Goal: Task Accomplishment & Management: Manage account settings

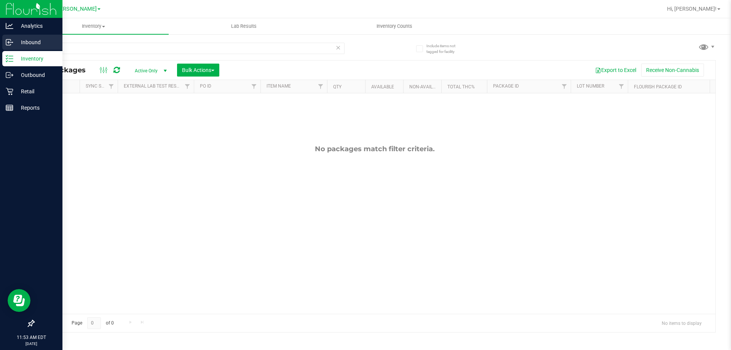
type input "atm"
click at [23, 45] on p "Inbound" at bounding box center [36, 42] width 46 height 9
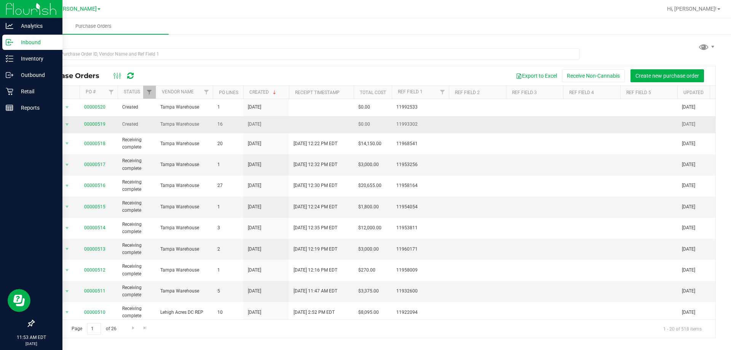
click at [93, 121] on span "00000519" at bounding box center [94, 124] width 21 height 7
click at [94, 123] on link "00000519" at bounding box center [94, 123] width 21 height 5
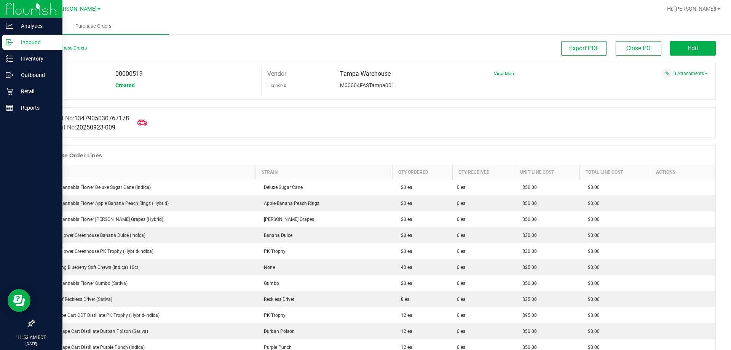
click at [146, 123] on icon at bounding box center [142, 123] width 10 height 10
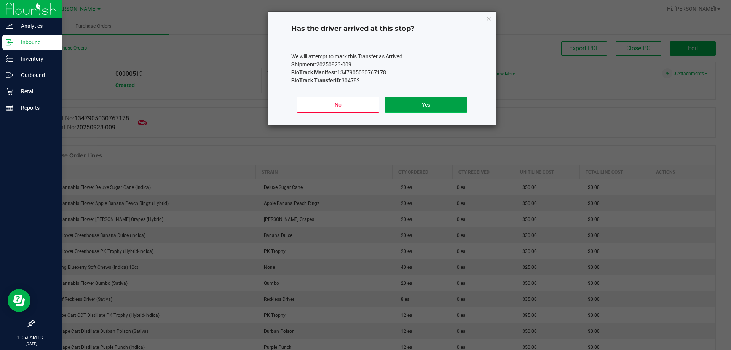
click at [443, 107] on button "Yes" at bounding box center [426, 105] width 82 height 16
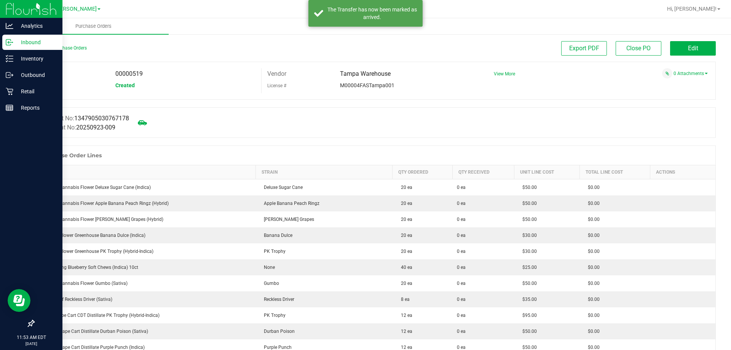
click at [18, 43] on p "Inbound" at bounding box center [36, 42] width 46 height 9
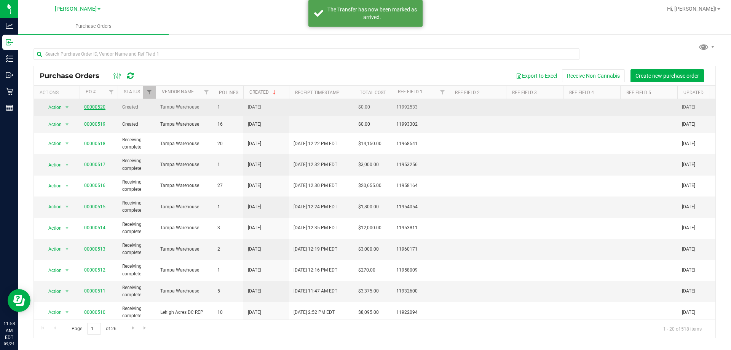
click at [91, 107] on link "00000520" at bounding box center [94, 106] width 21 height 5
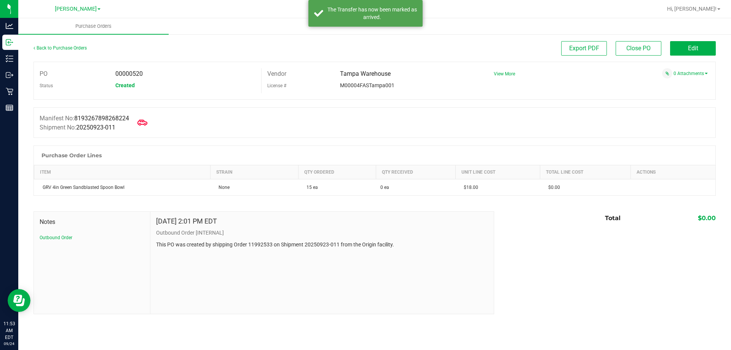
click at [142, 120] on icon at bounding box center [142, 123] width 10 height 10
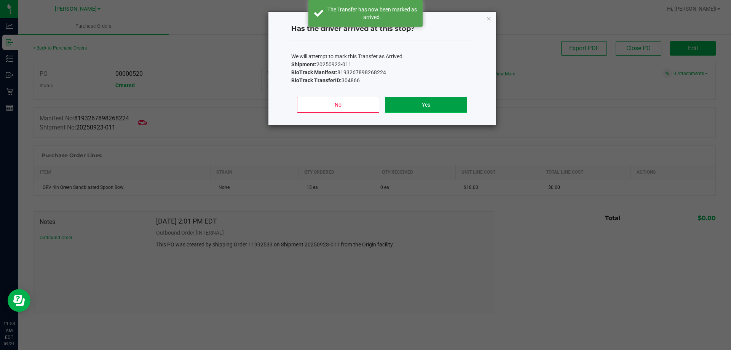
click at [413, 100] on button "Yes" at bounding box center [426, 105] width 82 height 16
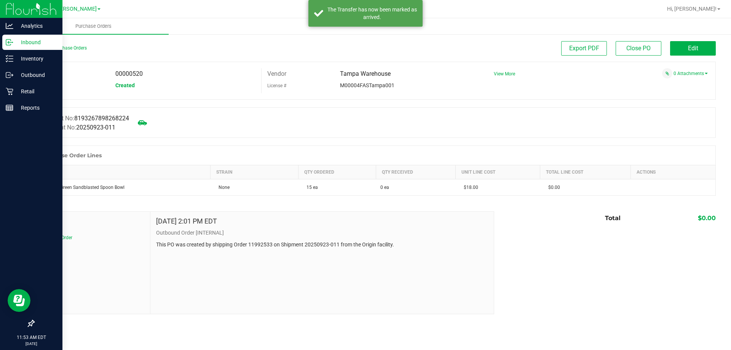
click at [19, 45] on p "Inbound" at bounding box center [36, 42] width 46 height 9
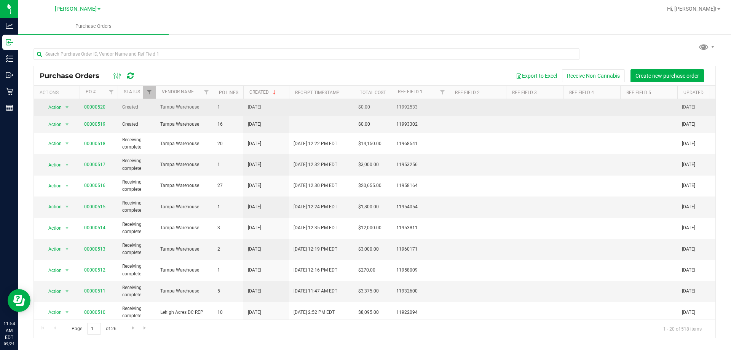
click at [93, 100] on td "00000520" at bounding box center [99, 107] width 38 height 17
click at [97, 105] on link "00000520" at bounding box center [94, 106] width 21 height 5
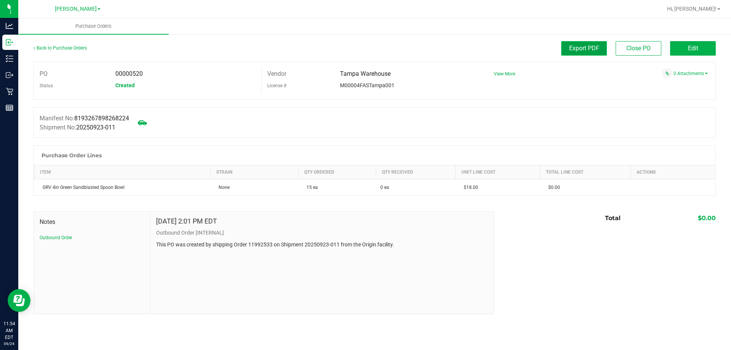
click at [590, 46] on span "Export PDF" at bounding box center [584, 48] width 30 height 7
click at [684, 43] on button "Edit" at bounding box center [693, 48] width 46 height 14
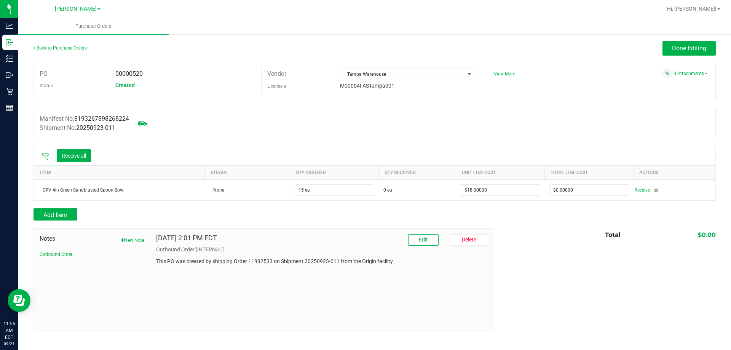
click at [47, 155] on icon at bounding box center [45, 157] width 8 height 8
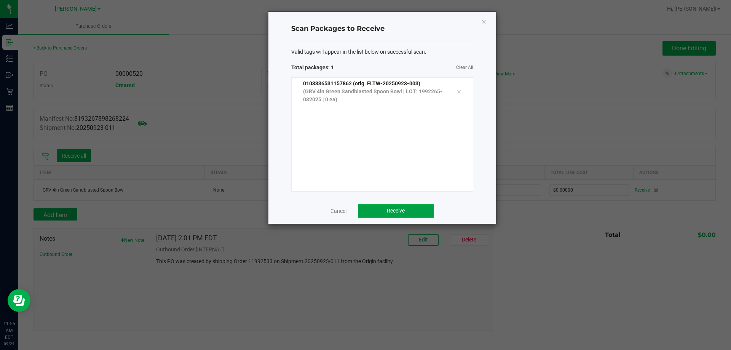
click at [372, 213] on button "Receive" at bounding box center [396, 211] width 76 height 14
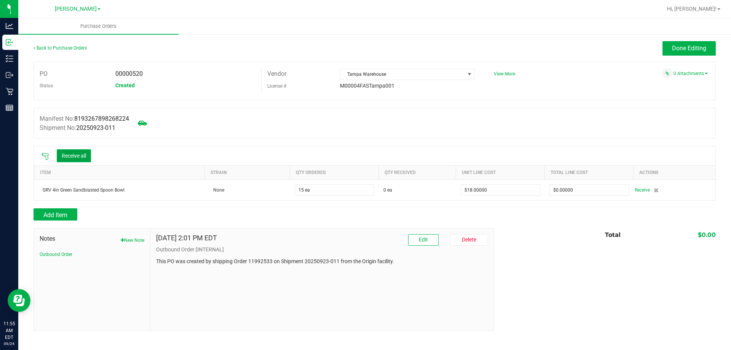
click at [88, 154] on button "Receive all" at bounding box center [74, 155] width 34 height 13
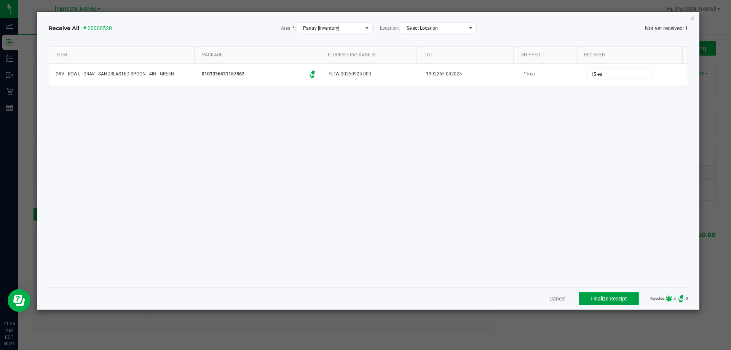
click at [621, 300] on button "Finalize Receipt" at bounding box center [608, 298] width 60 height 13
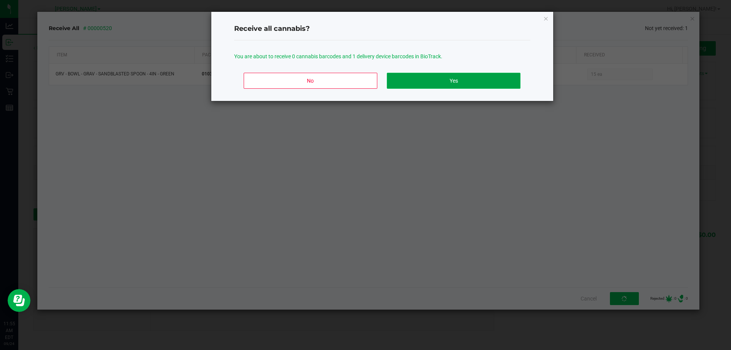
click at [454, 79] on button "Yes" at bounding box center [453, 81] width 133 height 16
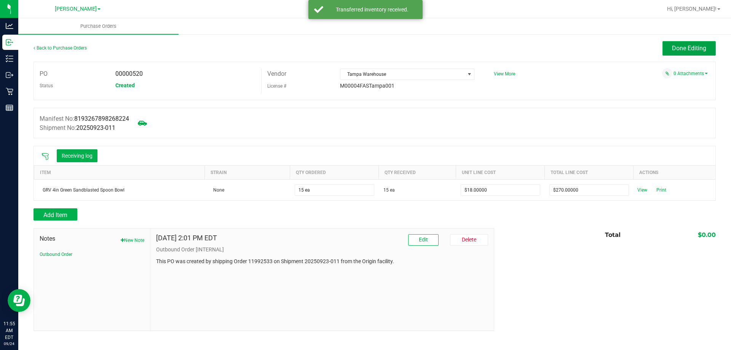
click at [685, 48] on span "Done Editing" at bounding box center [689, 48] width 34 height 7
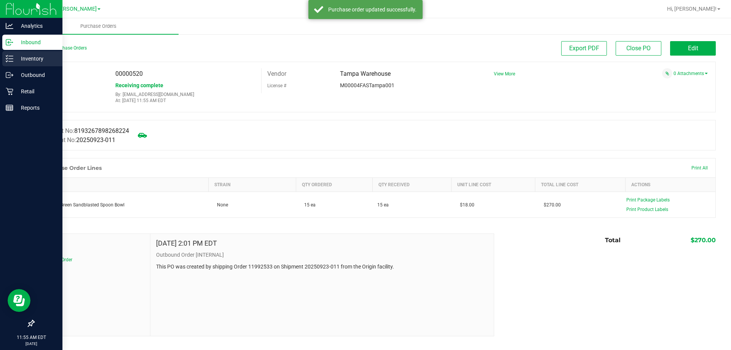
click at [12, 58] on icon at bounding box center [10, 59] width 8 height 8
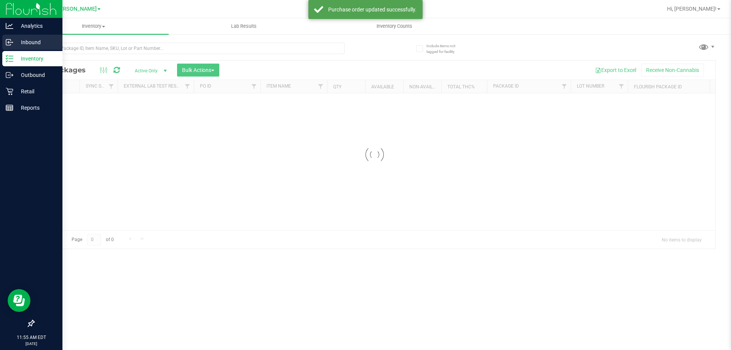
click at [18, 45] on p "Inbound" at bounding box center [36, 42] width 46 height 9
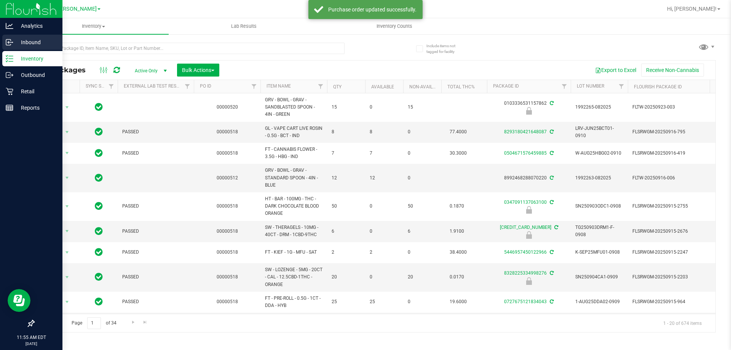
click at [14, 45] on p "Inbound" at bounding box center [36, 42] width 46 height 9
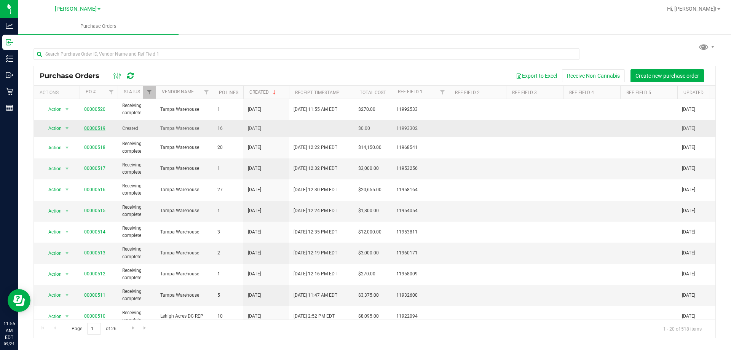
click at [97, 127] on link "00000519" at bounding box center [94, 128] width 21 height 5
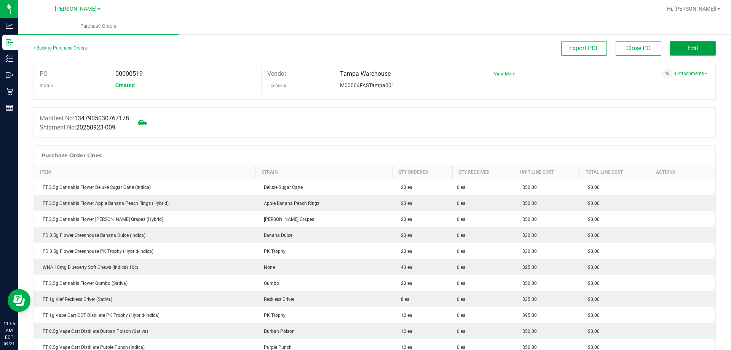
click at [680, 52] on button "Edit" at bounding box center [693, 48] width 46 height 14
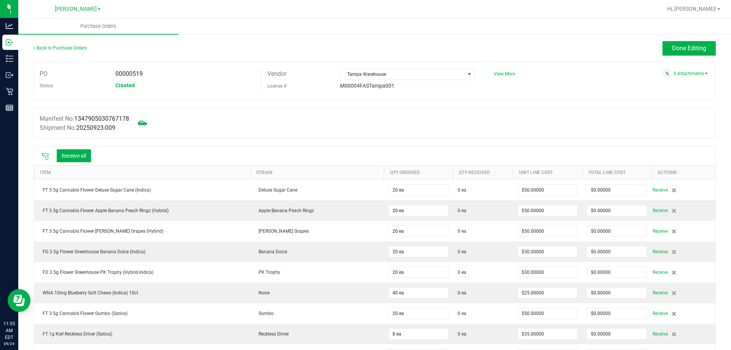
click at [47, 153] on icon at bounding box center [45, 156] width 7 height 7
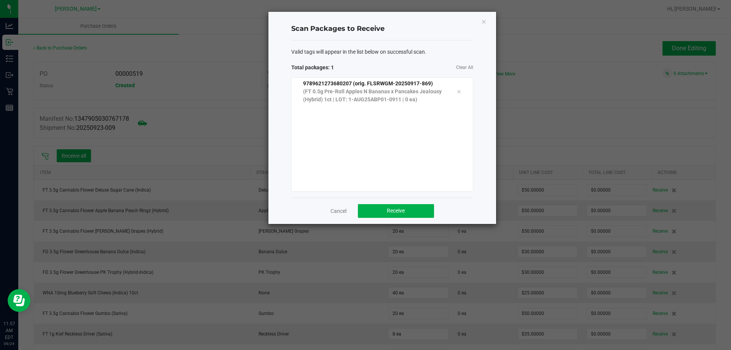
click at [333, 136] on div "9789621273680207 (orig. FLSRWGM-20250917-869) (FT 0.5g Pre-Roll Apples N Banana…" at bounding box center [382, 134] width 182 height 114
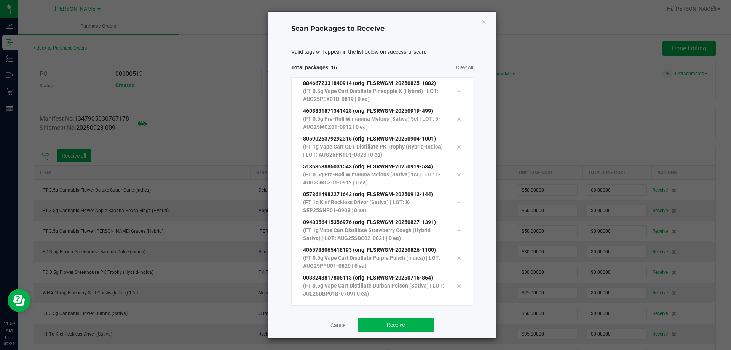
scroll to position [236, 0]
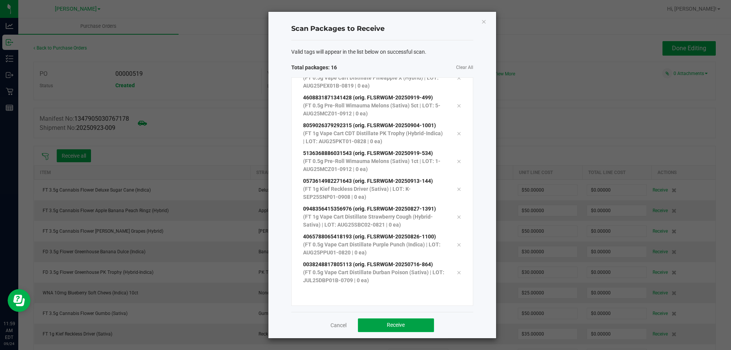
click at [362, 324] on button "Receive" at bounding box center [396, 325] width 76 height 14
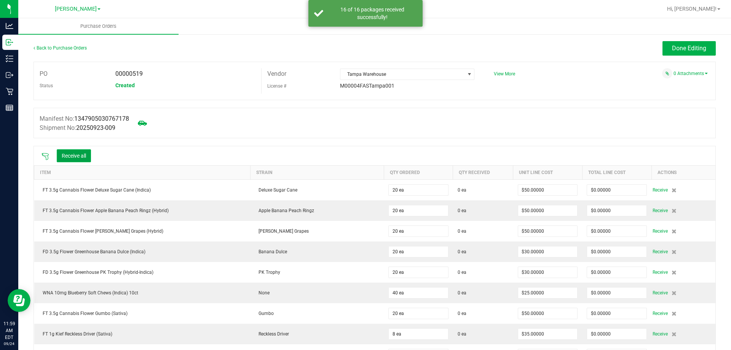
click at [78, 151] on button "Receive all" at bounding box center [74, 155] width 34 height 13
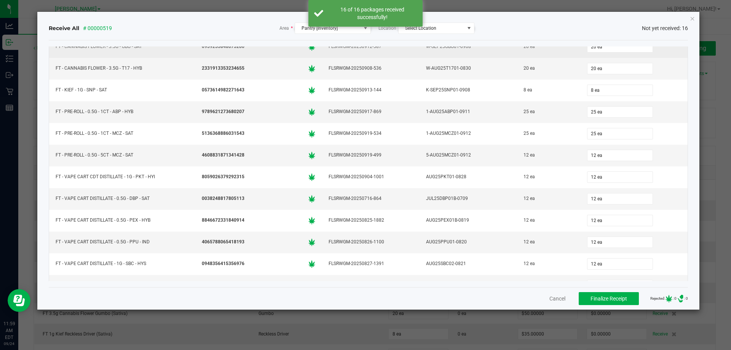
scroll to position [130, 0]
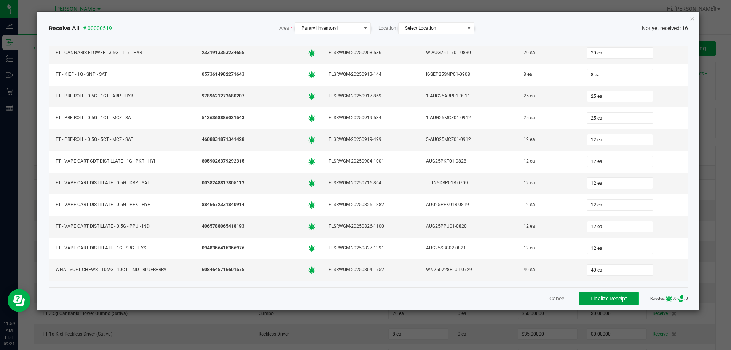
click at [583, 302] on button "Finalize Receipt" at bounding box center [608, 298] width 60 height 13
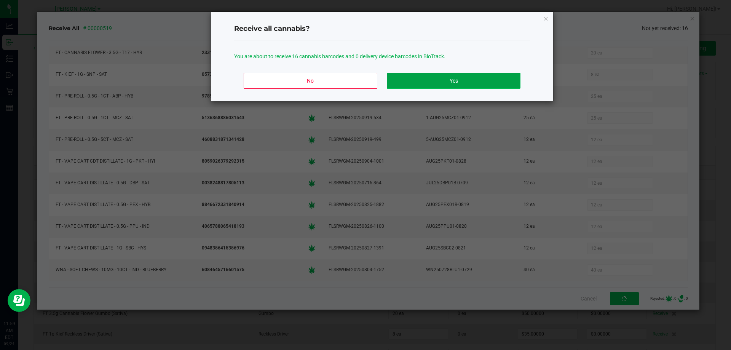
click at [401, 86] on button "Yes" at bounding box center [453, 81] width 133 height 16
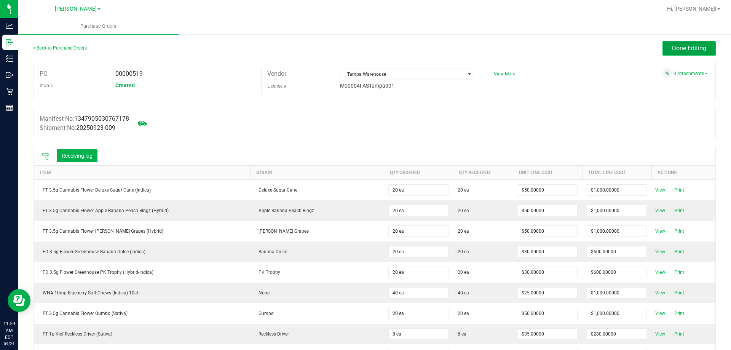
click at [680, 49] on span "Done Editing" at bounding box center [689, 48] width 34 height 7
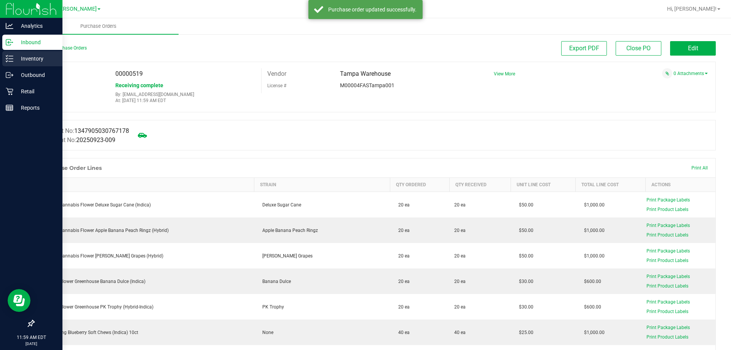
click at [12, 59] on line at bounding box center [11, 59] width 4 height 0
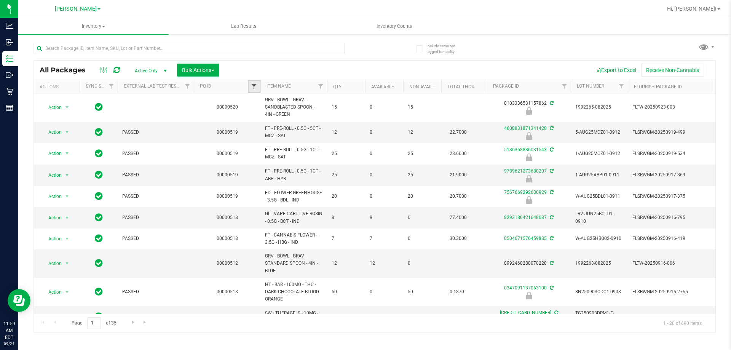
click at [255, 89] on span "Filter" at bounding box center [254, 86] width 6 height 6
click at [270, 102] on input "text" at bounding box center [291, 102] width 78 height 11
click at [252, 115] on button "Filter" at bounding box center [270, 123] width 37 height 17
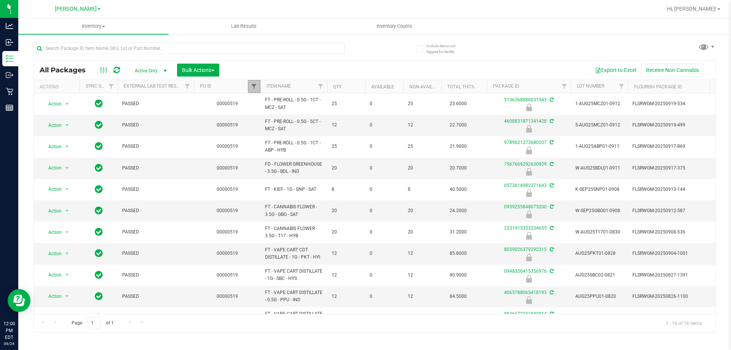
click at [252, 84] on span "Filter" at bounding box center [254, 86] width 6 height 6
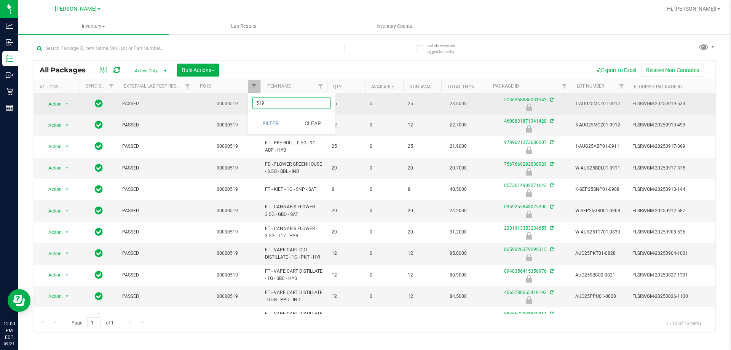
drag, startPoint x: 272, startPoint y: 102, endPoint x: 247, endPoint y: 112, distance: 27.7
click at [247, 112] on body "Analytics Inbound Inventory Outbound Retail Reports 12:00 PM EDT [DATE] 09/24 […" at bounding box center [365, 175] width 731 height 350
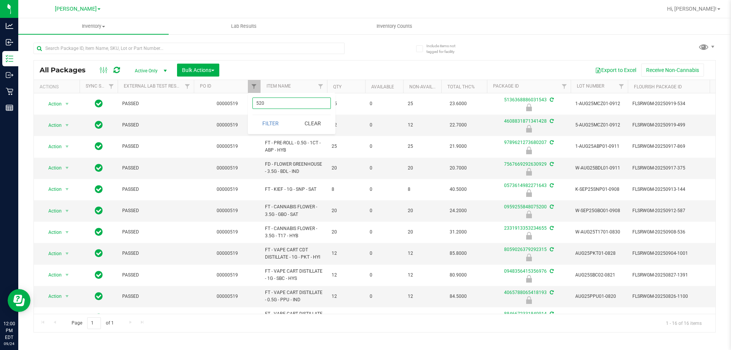
type input "520"
click at [252, 115] on button "Filter" at bounding box center [270, 123] width 37 height 17
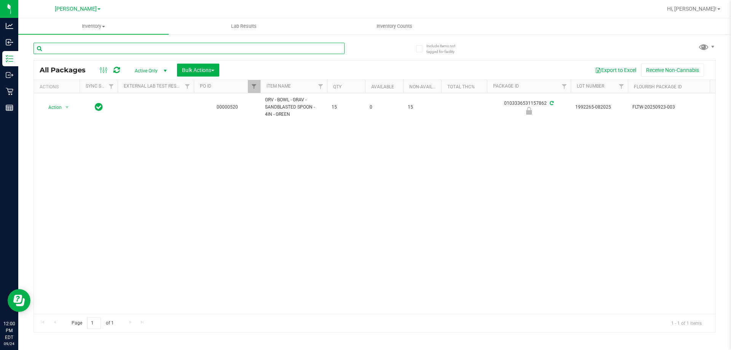
click at [93, 51] on input "text" at bounding box center [188, 48] width 311 height 11
click at [253, 86] on span "Filter" at bounding box center [254, 86] width 6 height 6
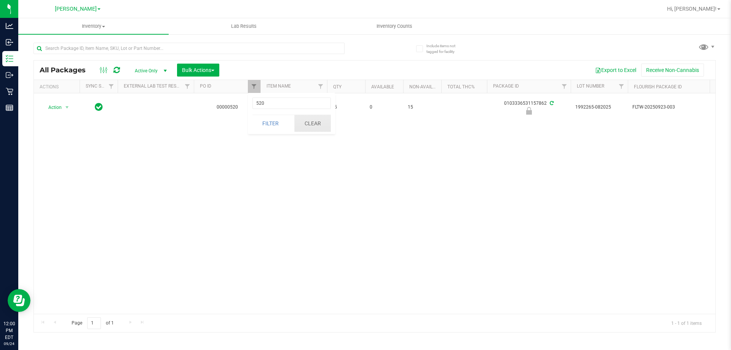
click at [320, 124] on button "Clear" at bounding box center [312, 123] width 37 height 17
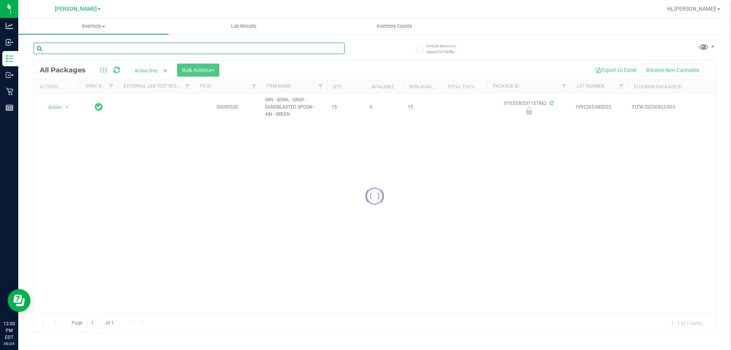
click at [105, 48] on input "text" at bounding box center [188, 48] width 311 height 11
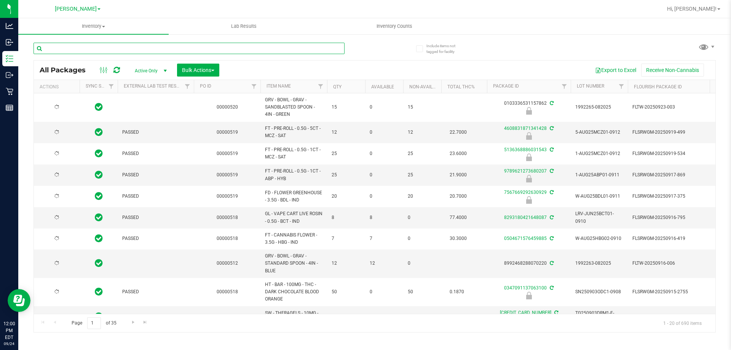
type input "[DATE]"
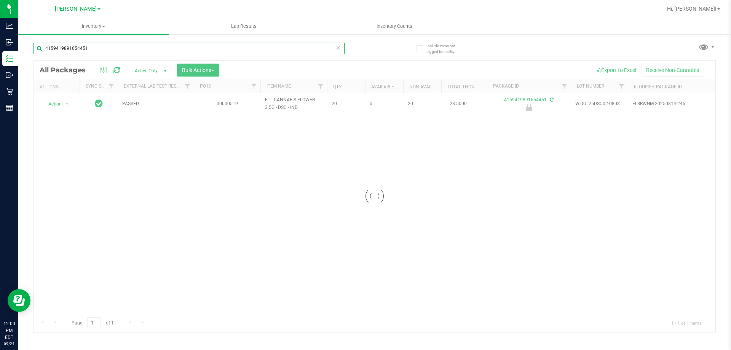
type input "4159419891654451"
click at [59, 104] on div at bounding box center [374, 196] width 681 height 271
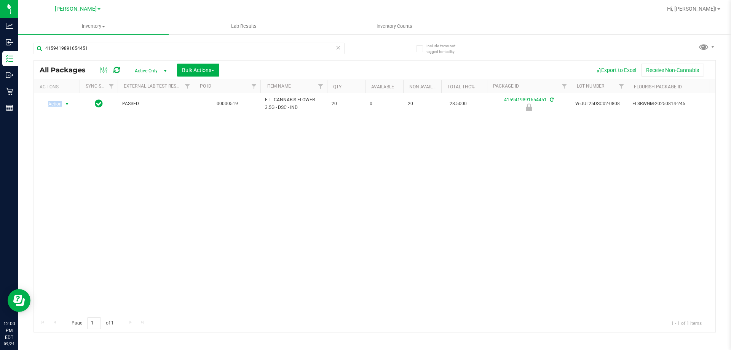
click at [59, 104] on span "Action" at bounding box center [51, 104] width 21 height 11
click at [62, 189] on li "Unlock package" at bounding box center [66, 193] width 49 height 11
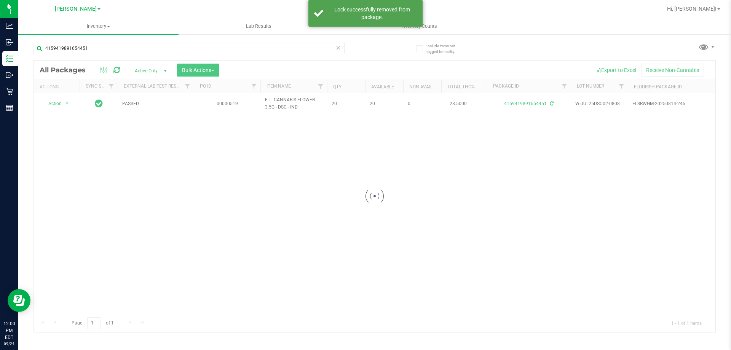
click at [59, 103] on div at bounding box center [374, 196] width 681 height 271
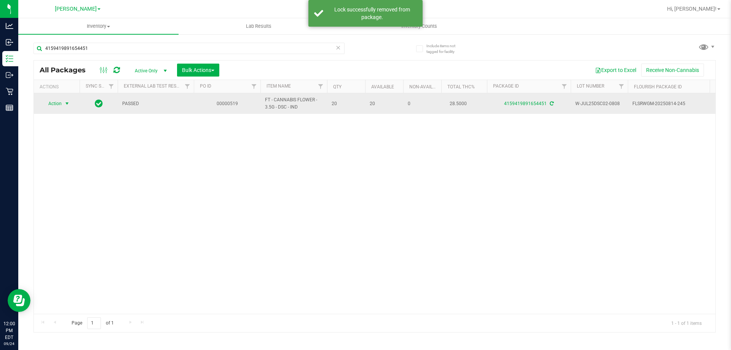
click at [55, 100] on span "Action" at bounding box center [51, 103] width 21 height 11
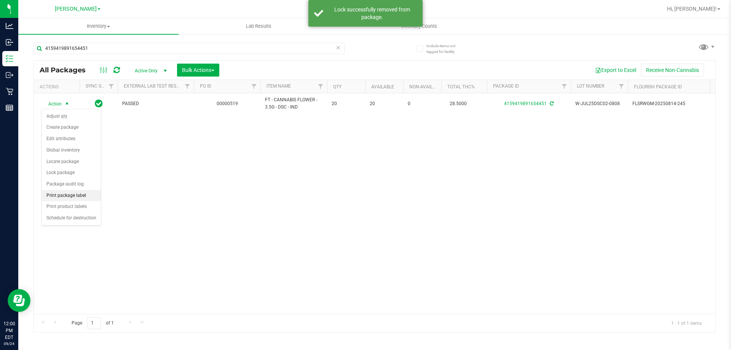
click at [67, 196] on li "Print package label" at bounding box center [71, 195] width 59 height 11
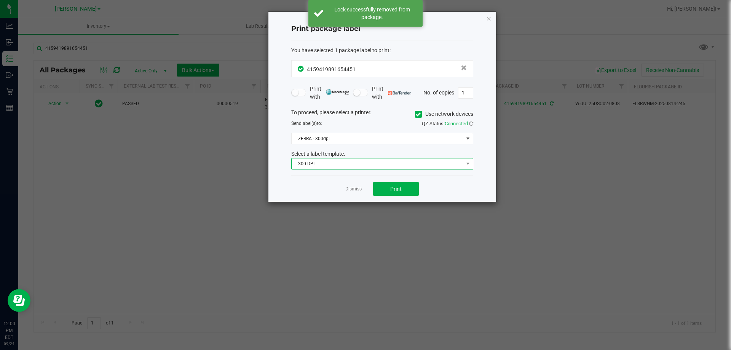
click at [387, 163] on span "300 DPI" at bounding box center [378, 163] width 172 height 11
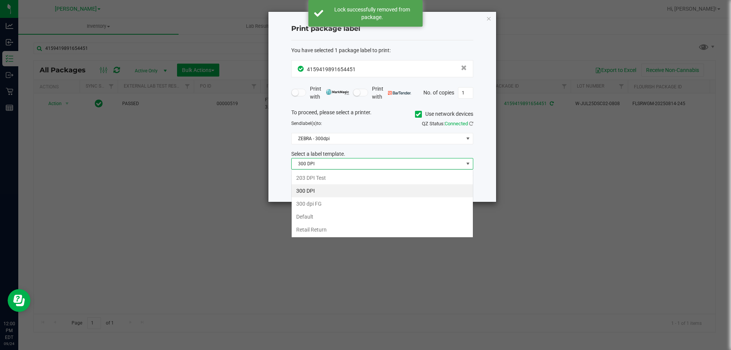
scroll to position [11, 182]
click at [323, 230] on li "Retail Return" at bounding box center [382, 229] width 181 height 13
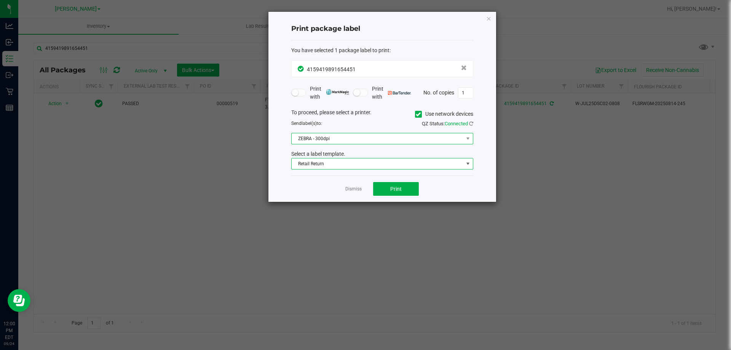
click at [355, 142] on span "ZEBRA - 300dpi" at bounding box center [378, 138] width 172 height 11
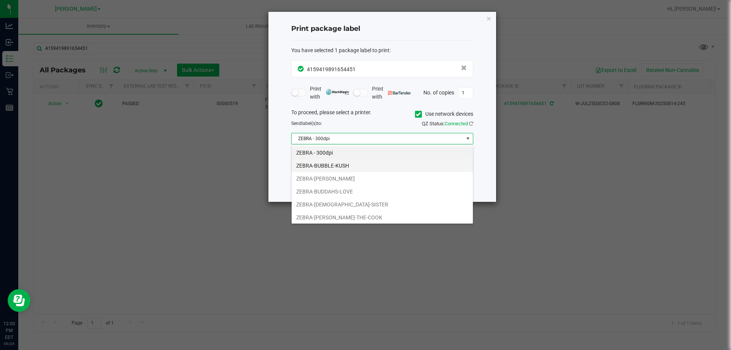
click at [342, 167] on li "ZEBRA-BUBBLE-KUSH" at bounding box center [382, 165] width 181 height 13
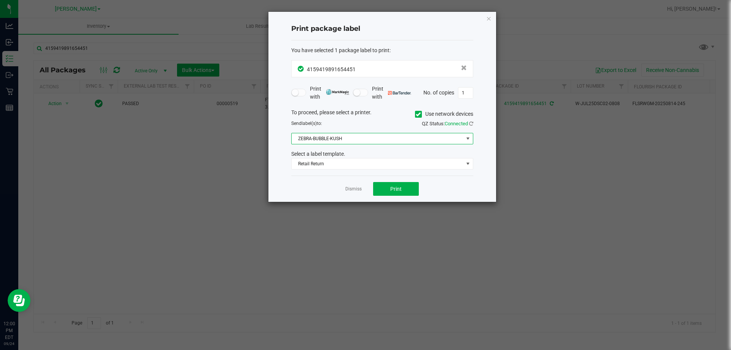
click at [302, 196] on div "Dismiss Print" at bounding box center [382, 188] width 182 height 26
click at [387, 186] on button "Print" at bounding box center [396, 189] width 46 height 14
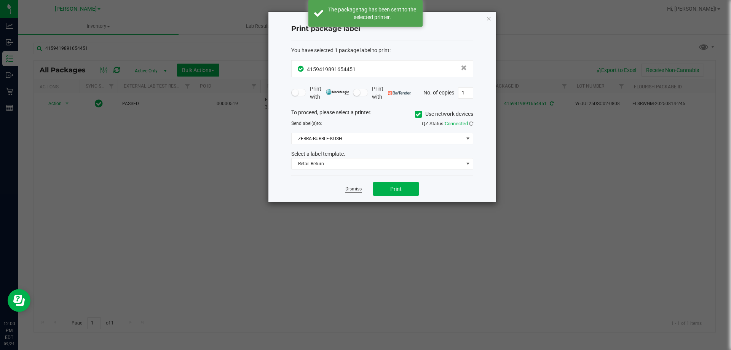
click at [355, 189] on link "Dismiss" at bounding box center [353, 189] width 16 height 6
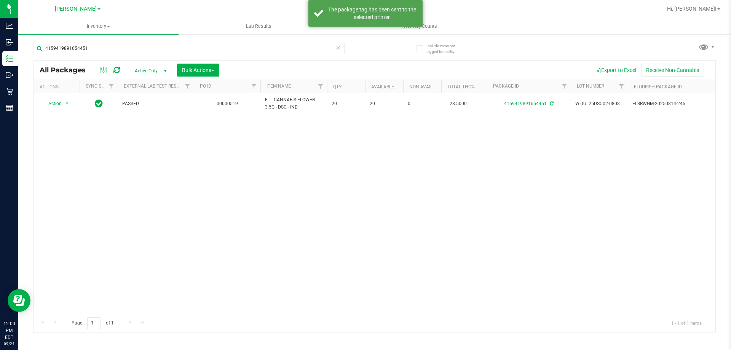
click at [360, 220] on div "Action Action Adjust qty Create package Edit attributes Global inventory Locate…" at bounding box center [374, 203] width 681 height 220
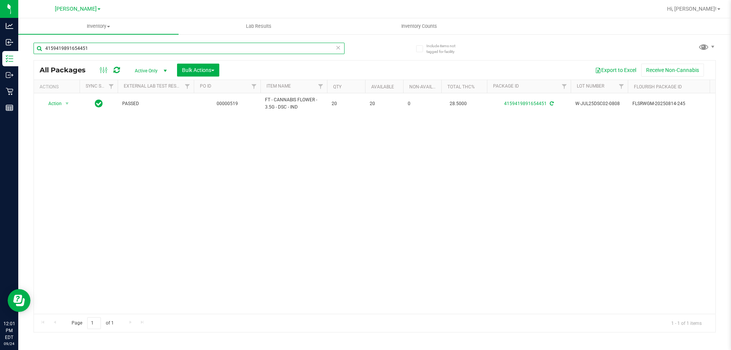
click at [220, 49] on input "4159419891654451" at bounding box center [188, 48] width 311 height 11
type input "3380356388333022"
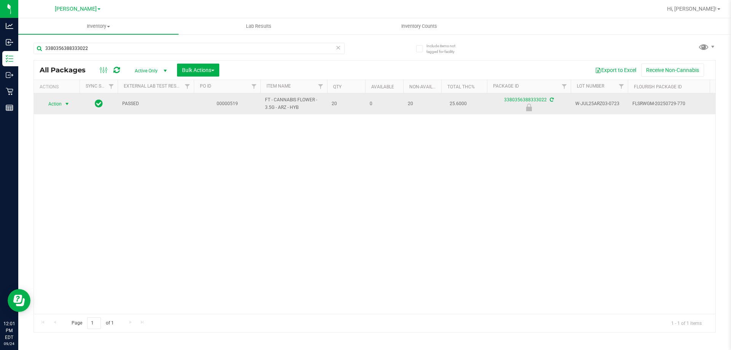
click at [61, 105] on span "Action" at bounding box center [51, 104] width 21 height 11
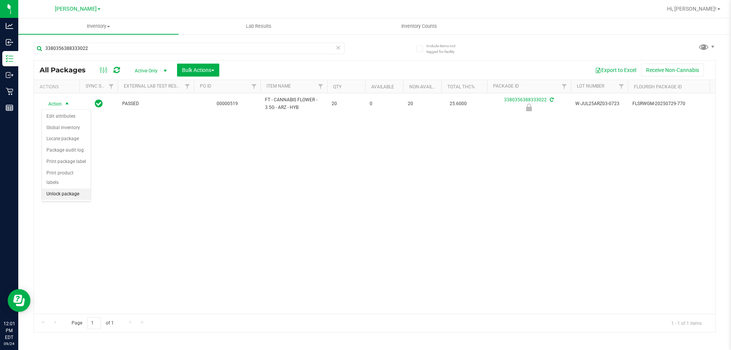
click at [62, 188] on li "Unlock package" at bounding box center [66, 193] width 49 height 11
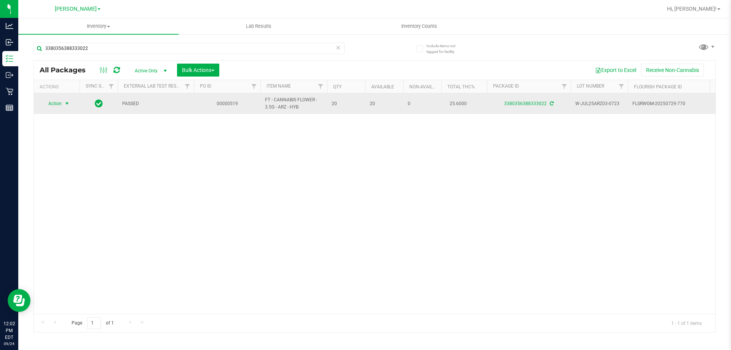
click at [70, 102] on span "select" at bounding box center [67, 103] width 6 height 6
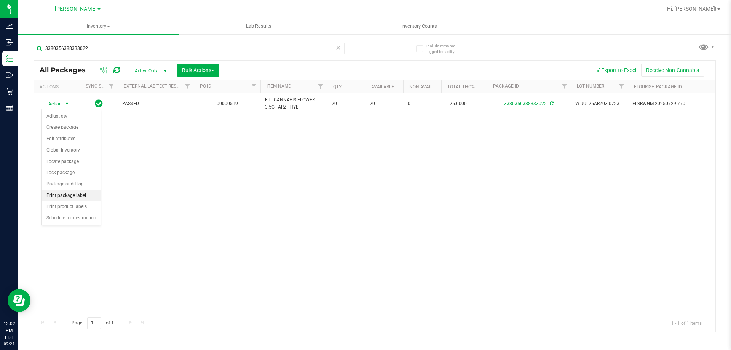
click at [62, 194] on li "Print package label" at bounding box center [71, 195] width 59 height 11
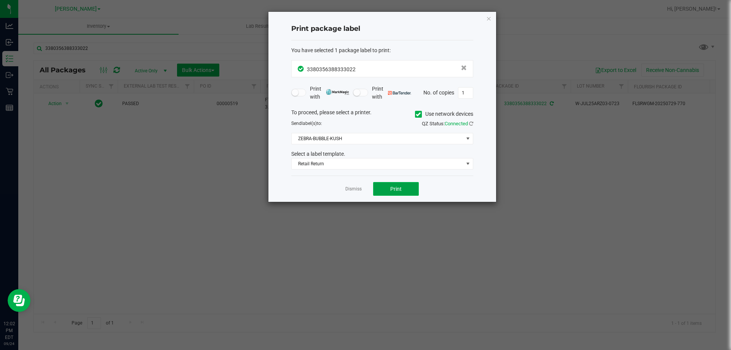
click at [402, 188] on button "Print" at bounding box center [396, 189] width 46 height 14
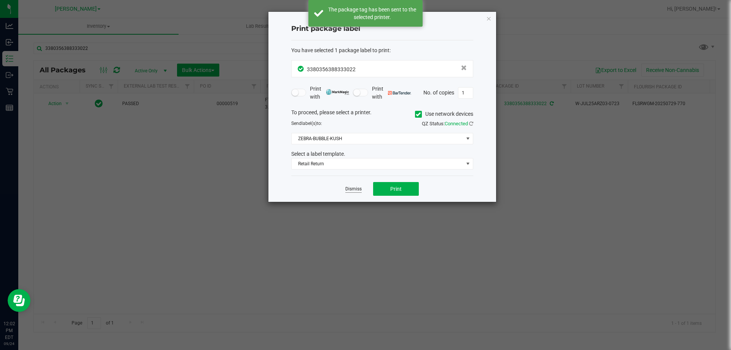
click at [352, 190] on link "Dismiss" at bounding box center [353, 189] width 16 height 6
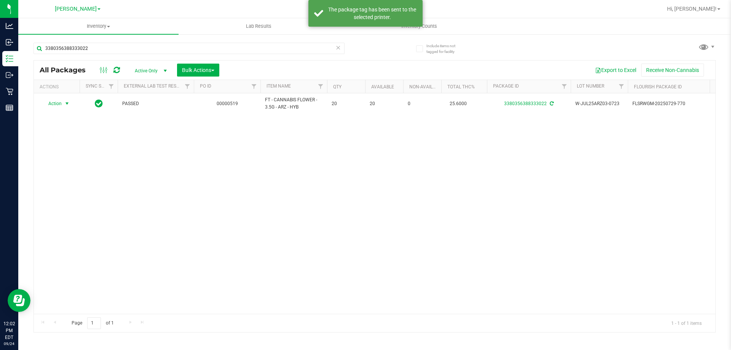
click at [358, 226] on div "Action Action Adjust qty Create package Edit attributes Global inventory Locate…" at bounding box center [374, 203] width 681 height 220
click at [96, 40] on div "3380356388333022" at bounding box center [203, 48] width 341 height 24
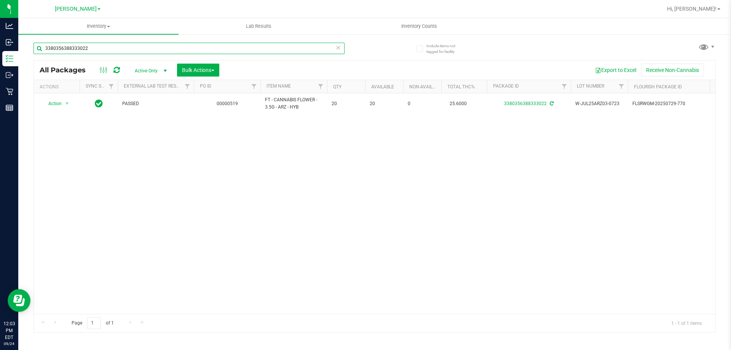
click at [100, 51] on input "3380356388333022" at bounding box center [188, 48] width 311 height 11
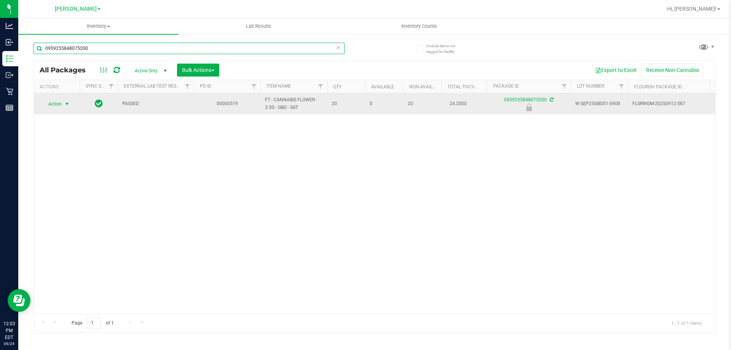
type input "0959255848075200"
click at [57, 105] on span "Action" at bounding box center [51, 104] width 21 height 11
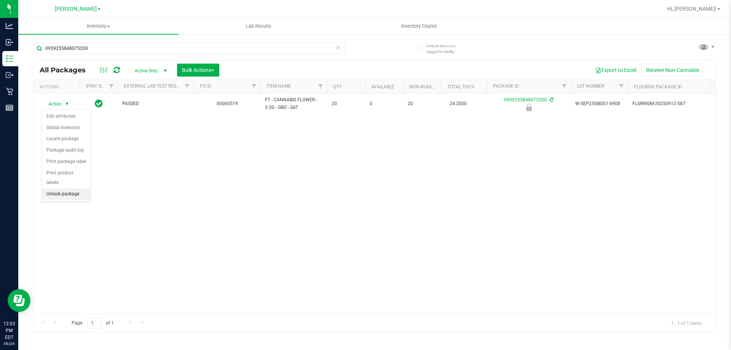
click at [54, 188] on li "Unlock package" at bounding box center [66, 193] width 49 height 11
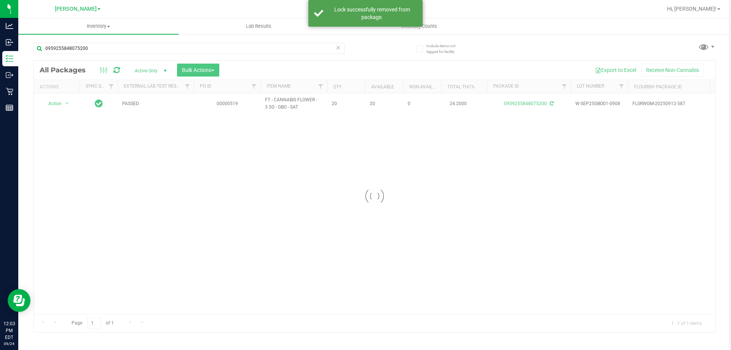
click at [56, 103] on div at bounding box center [374, 196] width 681 height 271
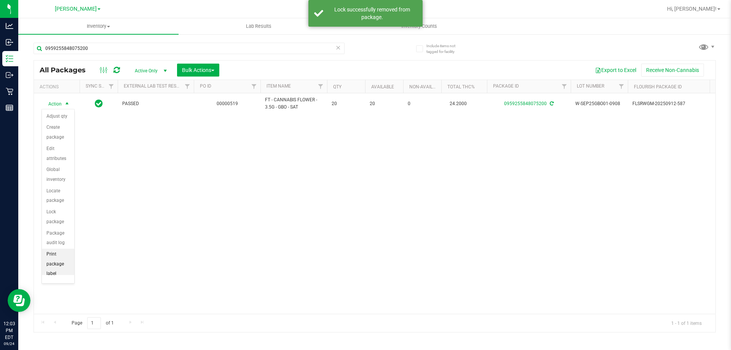
click at [54, 259] on li "Print package label" at bounding box center [58, 264] width 32 height 31
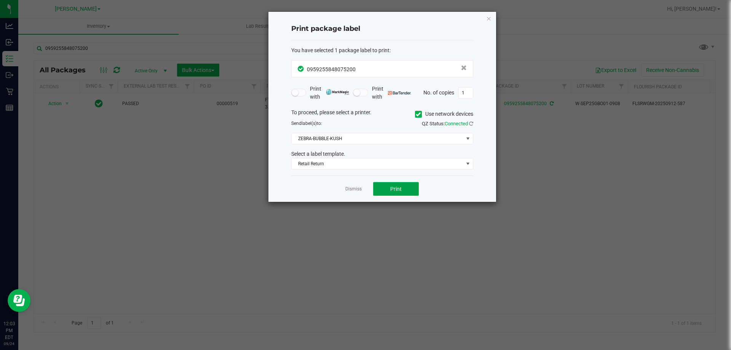
click at [393, 191] on span "Print" at bounding box center [395, 189] width 11 height 6
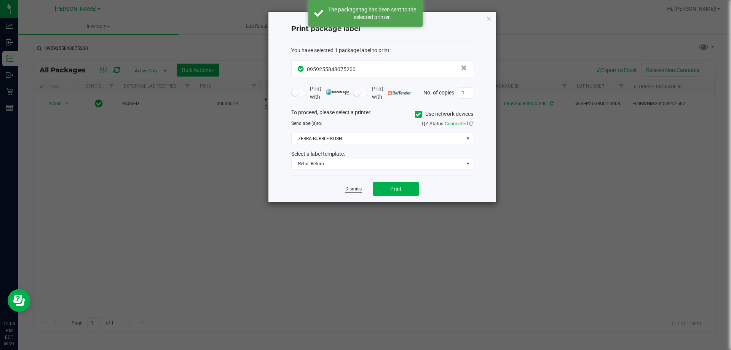
click at [351, 186] on link "Dismiss" at bounding box center [353, 189] width 16 height 6
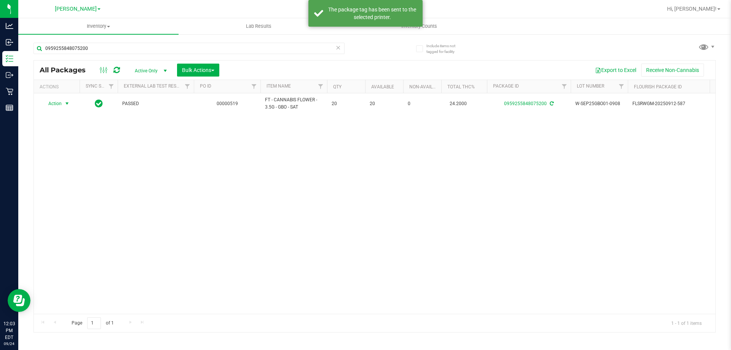
click at [350, 218] on div "Action Action Adjust qty Create package Edit attributes Global inventory Locate…" at bounding box center [374, 203] width 681 height 220
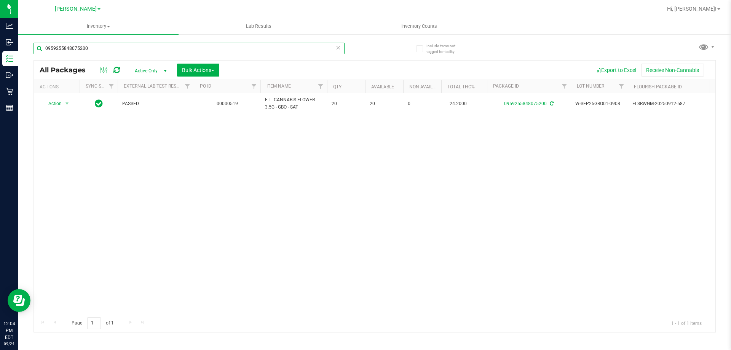
click at [226, 51] on input "0959255848075200" at bounding box center [188, 48] width 311 height 11
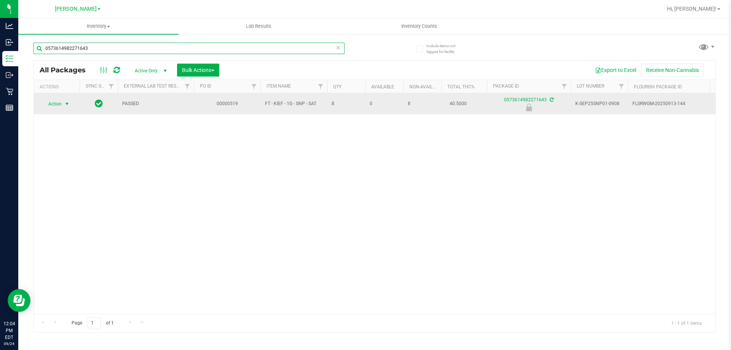
type input "0573614982271643"
click at [59, 102] on span "Action" at bounding box center [51, 104] width 21 height 11
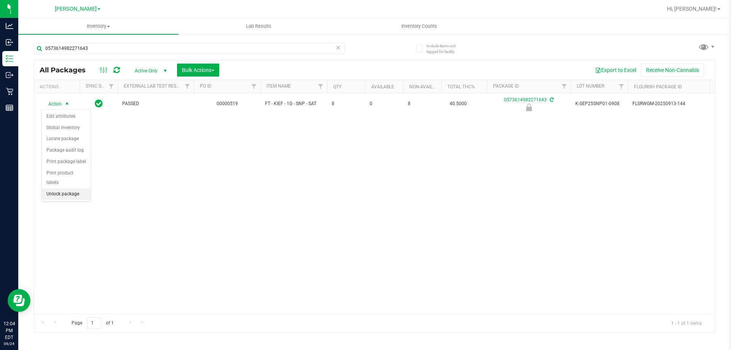
click at [53, 188] on li "Unlock package" at bounding box center [66, 193] width 49 height 11
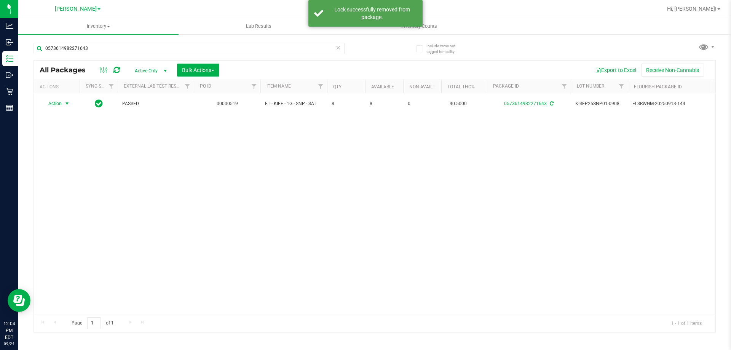
click at [56, 103] on span "Action" at bounding box center [51, 103] width 21 height 11
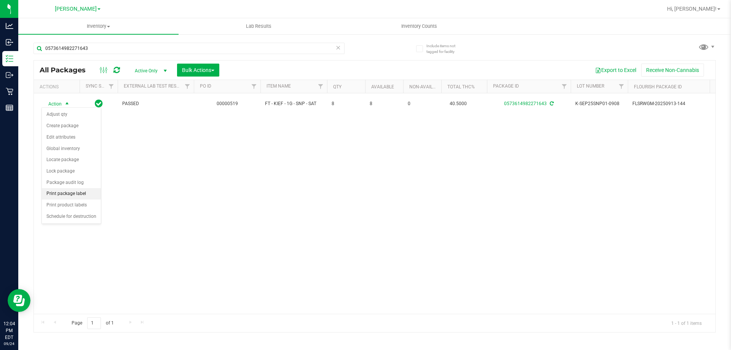
click at [61, 194] on li "Print package label" at bounding box center [71, 193] width 59 height 11
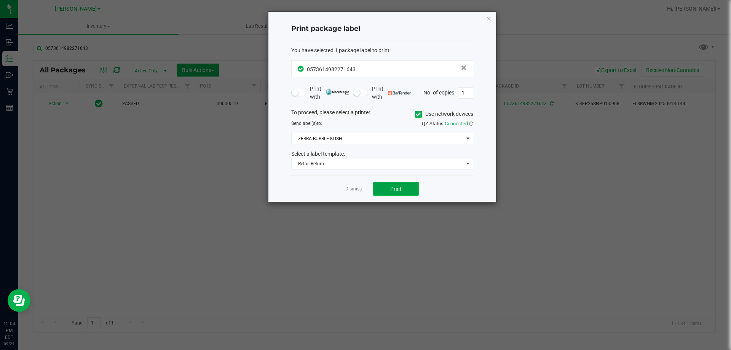
click at [401, 185] on button "Print" at bounding box center [396, 189] width 46 height 14
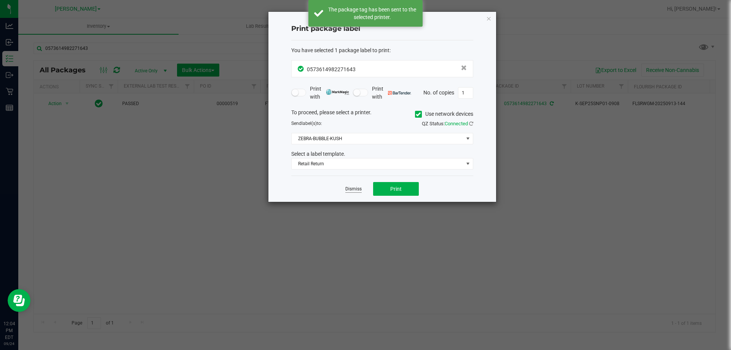
click at [349, 188] on link "Dismiss" at bounding box center [353, 189] width 16 height 6
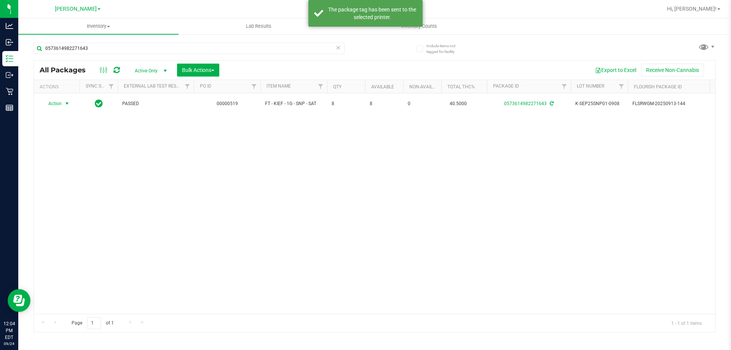
click at [349, 208] on div "Action Action Adjust qty Create package Edit attributes Global inventory Locate…" at bounding box center [374, 203] width 681 height 220
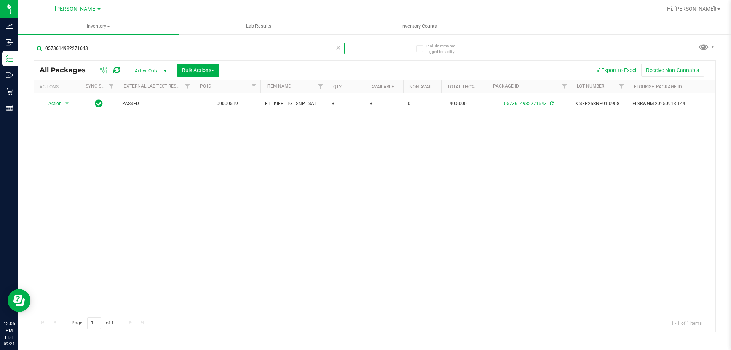
click at [275, 49] on input "0573614982271643" at bounding box center [188, 48] width 311 height 11
type input "8059026379292315"
click at [61, 105] on span "Action" at bounding box center [51, 104] width 21 height 11
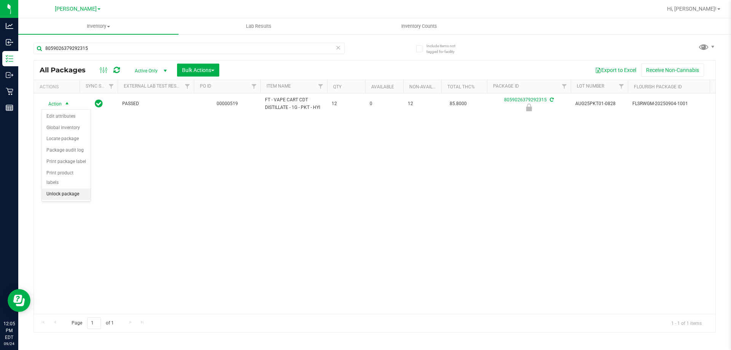
click at [58, 188] on li "Unlock package" at bounding box center [66, 193] width 49 height 11
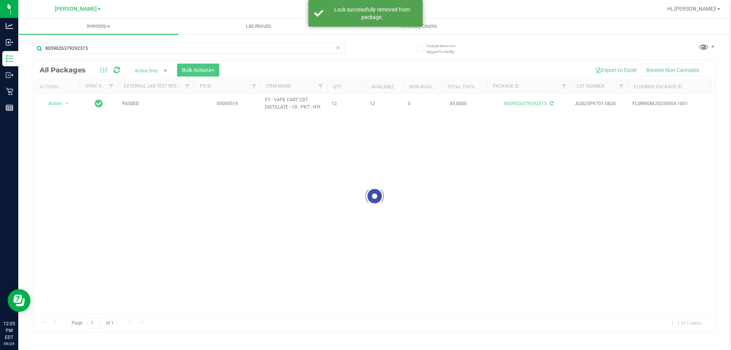
click at [56, 104] on div at bounding box center [374, 196] width 681 height 271
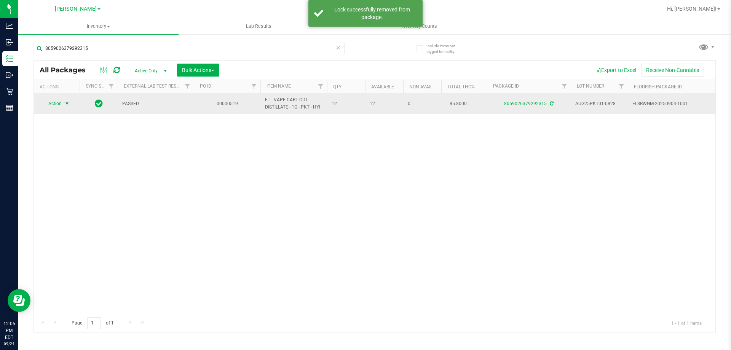
click at [52, 100] on span "Action" at bounding box center [51, 103] width 21 height 11
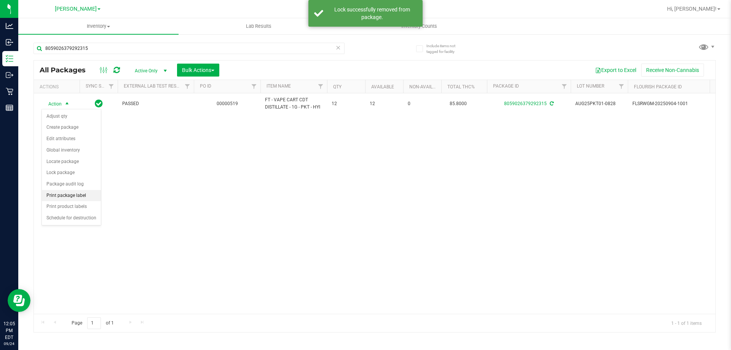
click at [65, 194] on li "Print package label" at bounding box center [71, 195] width 59 height 11
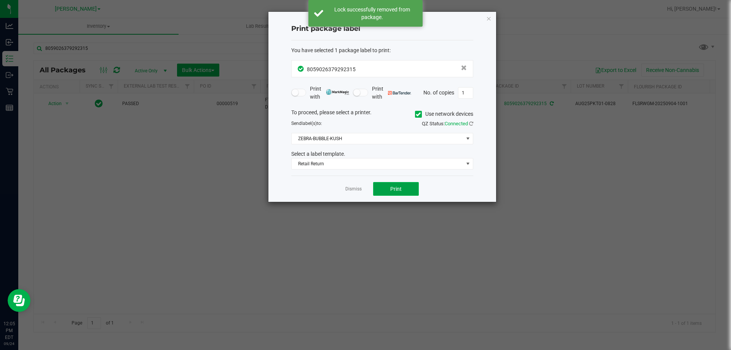
click at [393, 194] on button "Print" at bounding box center [396, 189] width 46 height 14
click at [350, 190] on link "Dismiss" at bounding box center [353, 189] width 16 height 6
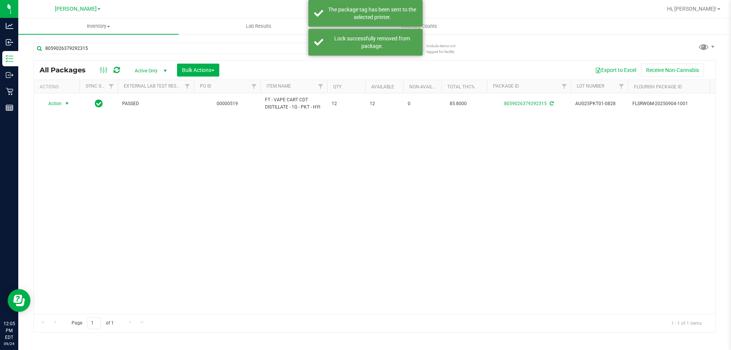
click at [362, 221] on div "Action Action Adjust qty Create package Edit attributes Global inventory Locate…" at bounding box center [374, 203] width 681 height 220
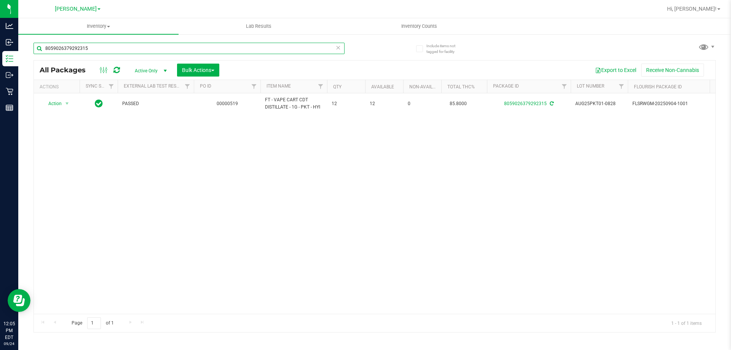
click at [196, 53] on input "8059026379292315" at bounding box center [188, 48] width 311 height 11
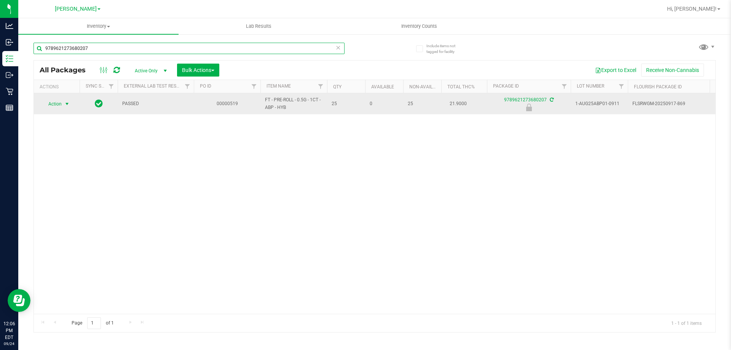
type input "9789621273680207"
click at [64, 107] on span "select" at bounding box center [67, 104] width 10 height 11
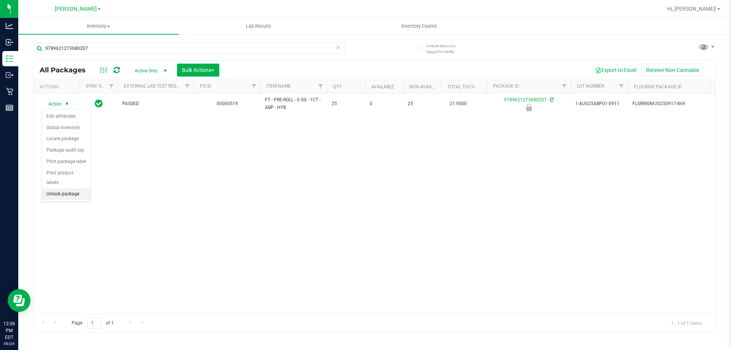
click at [57, 188] on li "Unlock package" at bounding box center [66, 193] width 49 height 11
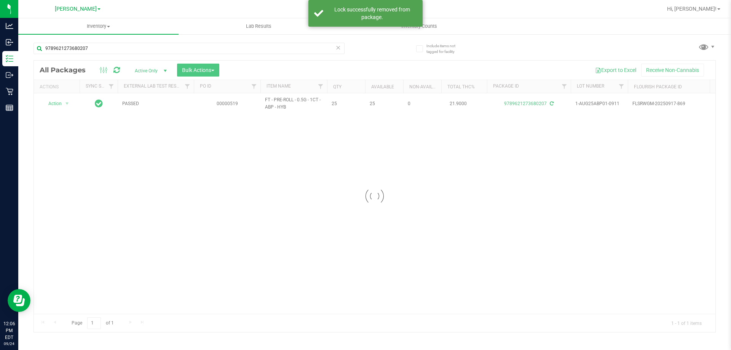
click at [61, 104] on div at bounding box center [374, 196] width 681 height 271
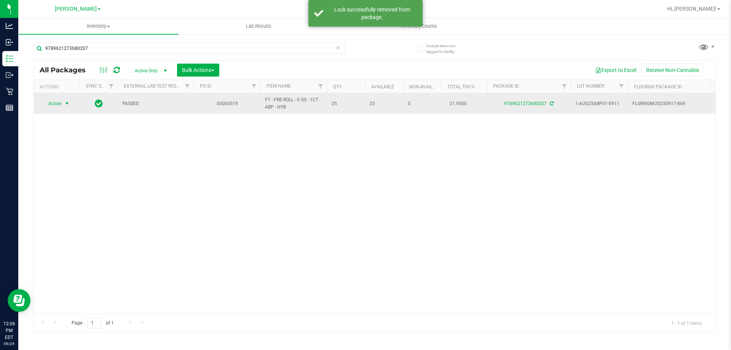
click at [59, 103] on span "Action" at bounding box center [51, 103] width 21 height 11
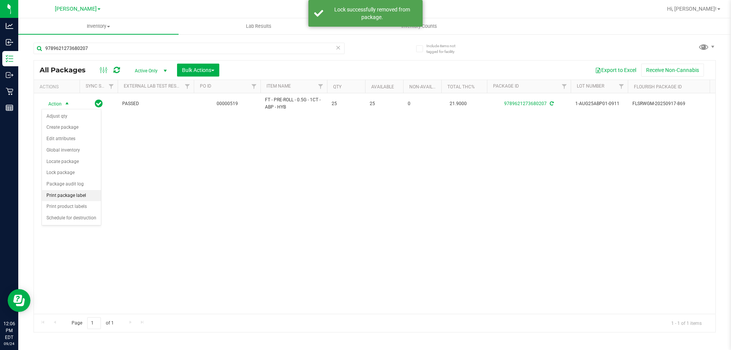
click at [64, 194] on li "Print package label" at bounding box center [71, 195] width 59 height 11
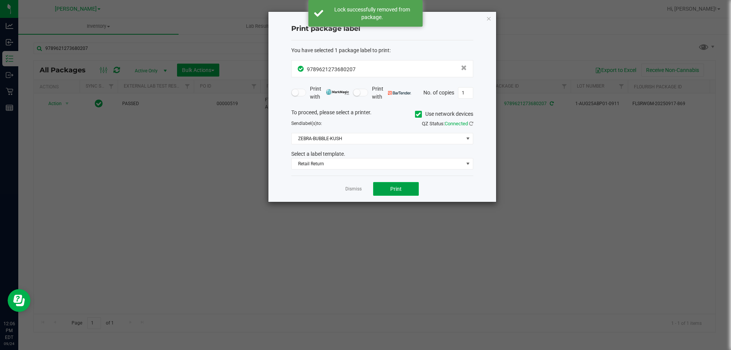
click at [398, 186] on span "Print" at bounding box center [395, 189] width 11 height 6
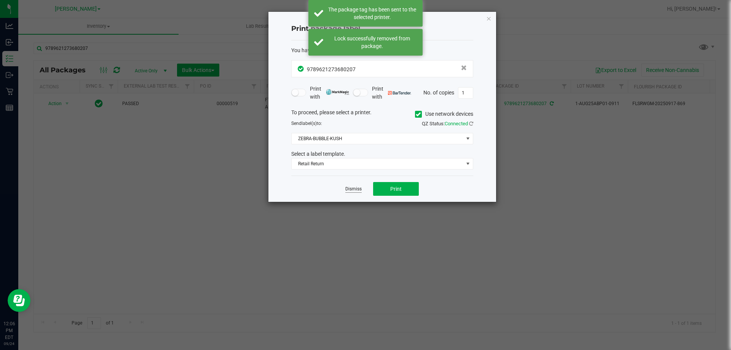
click at [358, 188] on link "Dismiss" at bounding box center [353, 189] width 16 height 6
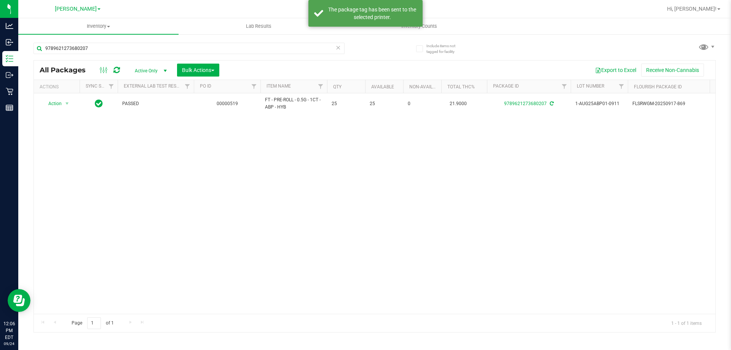
click at [352, 224] on div "Action Action Adjust qty Create package Edit attributes Global inventory Locate…" at bounding box center [374, 203] width 681 height 220
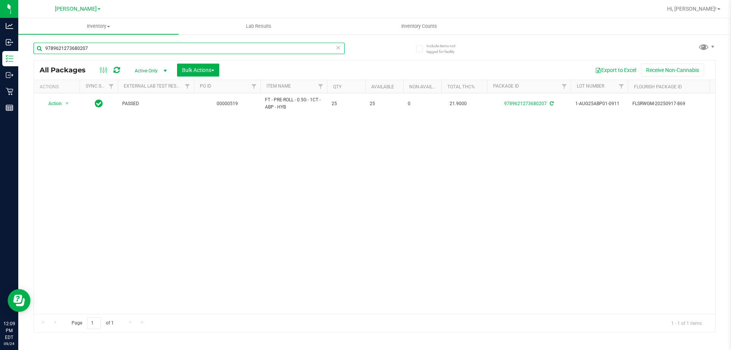
click at [201, 50] on input "9789621273680207" at bounding box center [188, 48] width 311 height 11
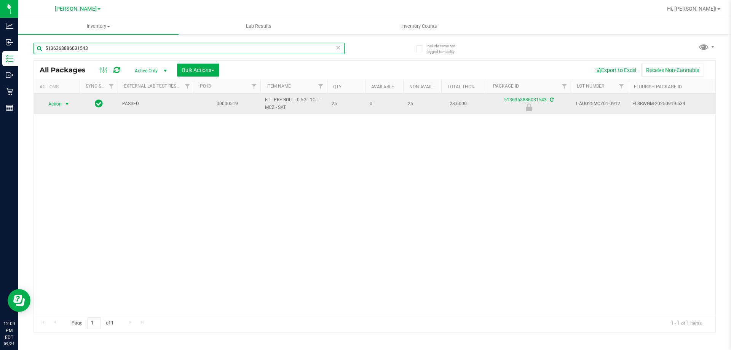
type input "5136368886031543"
click at [67, 103] on span "select" at bounding box center [67, 104] width 6 height 6
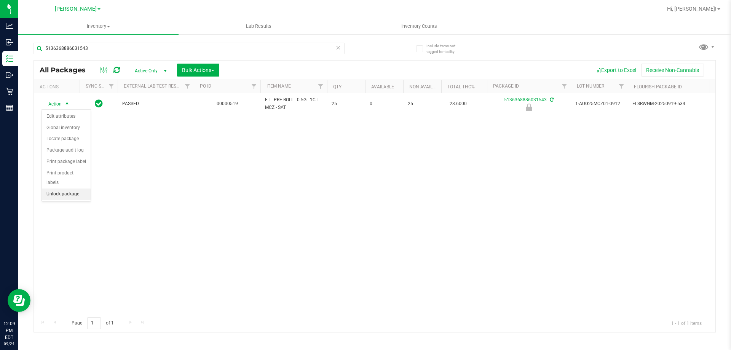
drag, startPoint x: 63, startPoint y: 181, endPoint x: 64, endPoint y: 163, distance: 18.3
click at [64, 188] on li "Unlock package" at bounding box center [66, 193] width 49 height 11
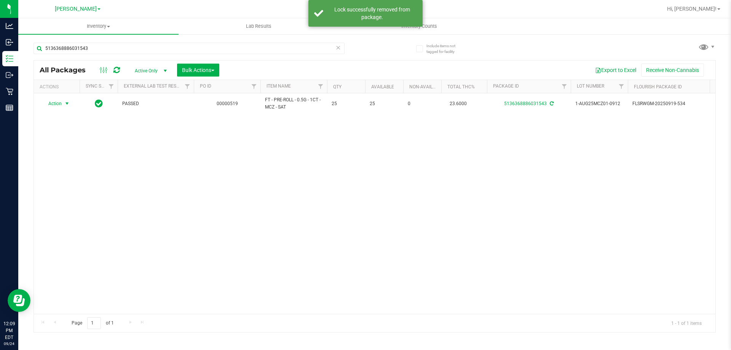
click at [55, 103] on span "Action" at bounding box center [51, 103] width 21 height 11
drag, startPoint x: 53, startPoint y: 261, endPoint x: 56, endPoint y: 253, distance: 9.4
click at [53, 261] on li "Print package label" at bounding box center [58, 264] width 32 height 31
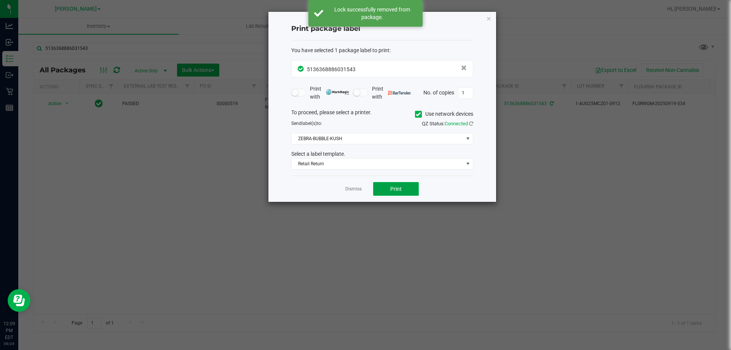
click at [398, 184] on button "Print" at bounding box center [396, 189] width 46 height 14
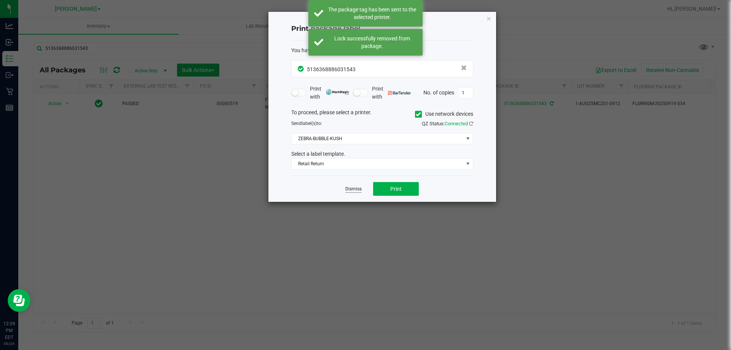
click at [355, 190] on link "Dismiss" at bounding box center [353, 189] width 16 height 6
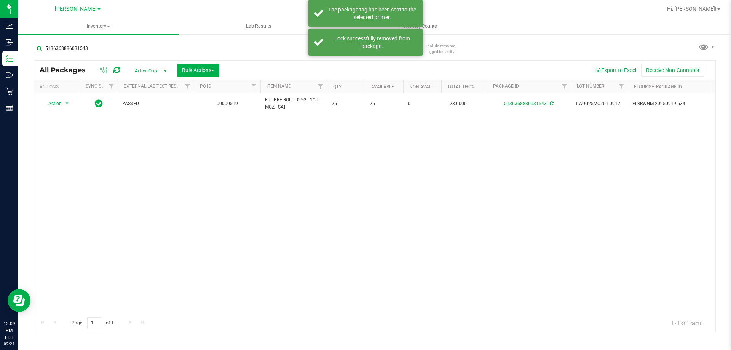
click at [359, 209] on div "Action Action Adjust qty Create package Edit attributes Global inventory Locate…" at bounding box center [374, 203] width 681 height 220
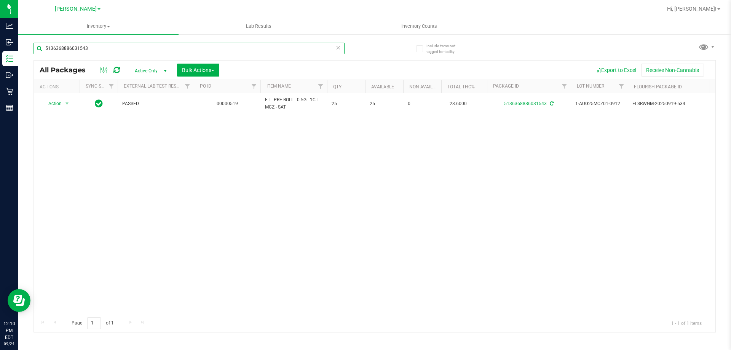
click at [180, 50] on input "5136368886031543" at bounding box center [188, 48] width 311 height 11
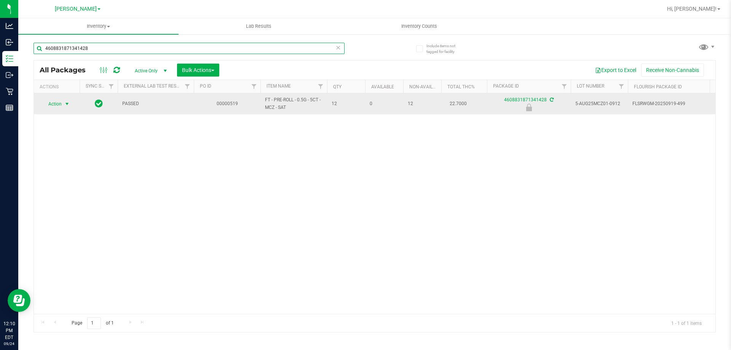
type input "4608831871341428"
click at [66, 104] on span "select" at bounding box center [67, 104] width 6 height 6
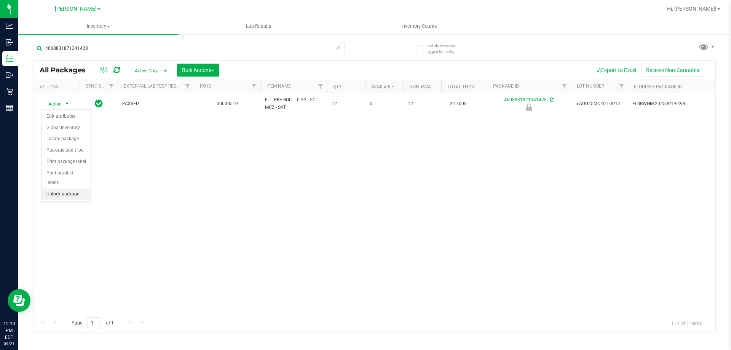
click at [62, 188] on li "Unlock package" at bounding box center [66, 193] width 49 height 11
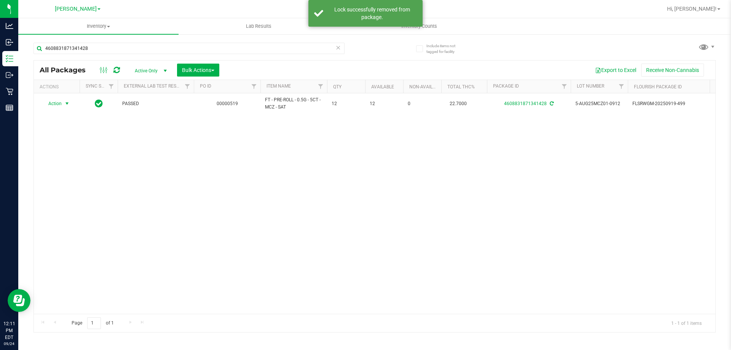
click at [57, 104] on span "Action" at bounding box center [51, 103] width 21 height 11
click at [60, 195] on li "Print package label" at bounding box center [71, 195] width 59 height 11
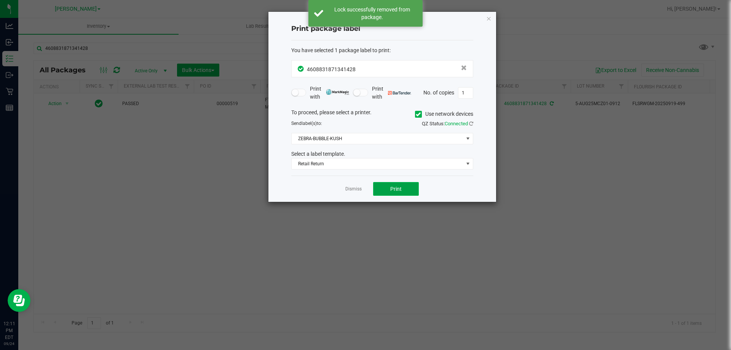
click at [389, 190] on button "Print" at bounding box center [396, 189] width 46 height 14
click at [353, 191] on link "Dismiss" at bounding box center [353, 189] width 16 height 6
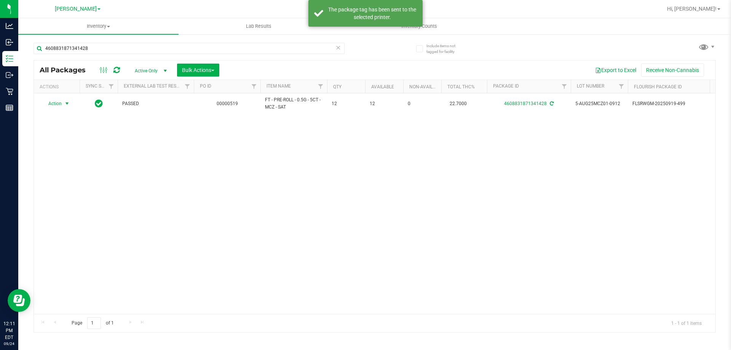
click at [351, 214] on div "Action Action Adjust qty Create package Edit attributes Global inventory Locate…" at bounding box center [374, 203] width 681 height 220
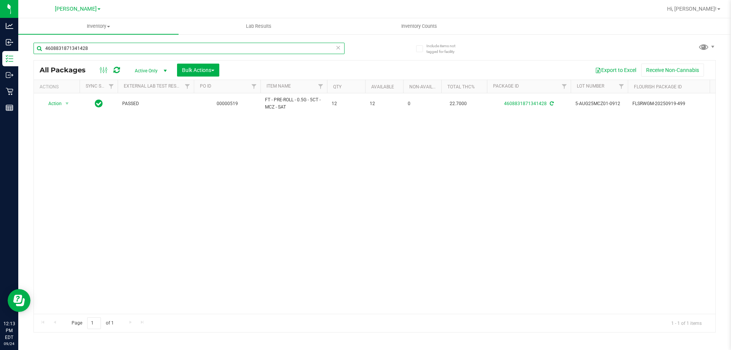
click at [219, 54] on input "4608831871341428" at bounding box center [188, 48] width 311 height 11
click at [219, 54] on div "4608831871341428" at bounding box center [188, 52] width 311 height 18
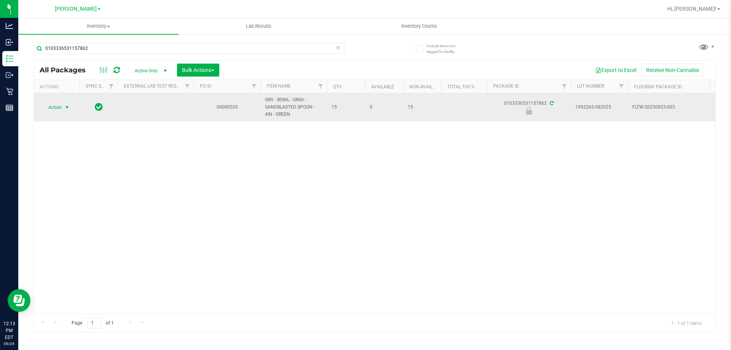
click at [54, 107] on span "Action" at bounding box center [51, 107] width 21 height 11
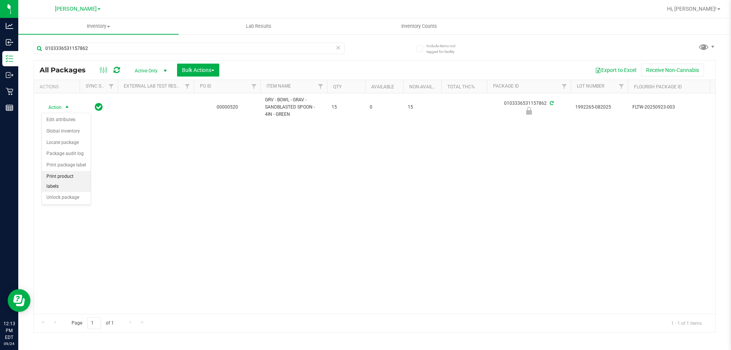
click at [60, 175] on li "Print product labels" at bounding box center [66, 181] width 49 height 21
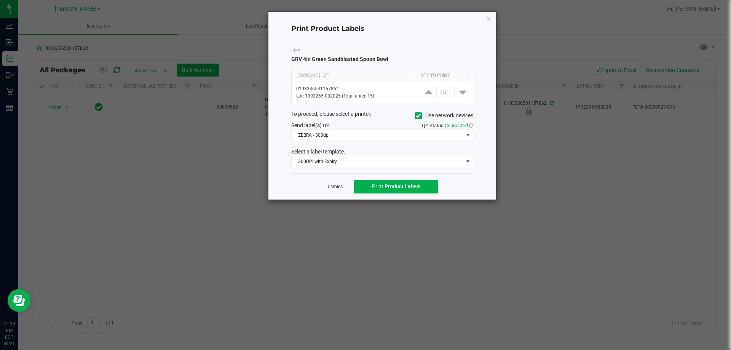
click at [336, 184] on link "Dismiss" at bounding box center [334, 186] width 16 height 6
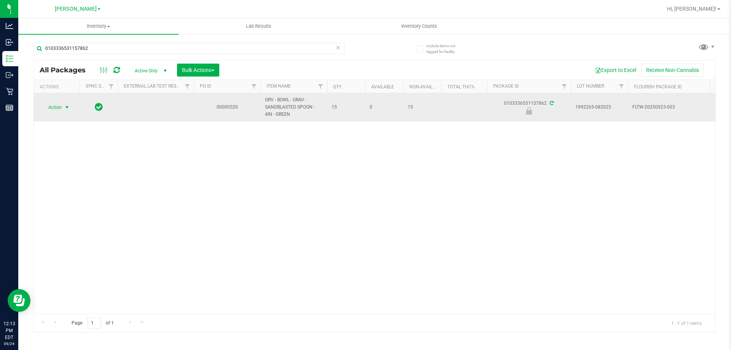
click at [57, 112] on span "Action" at bounding box center [51, 107] width 21 height 11
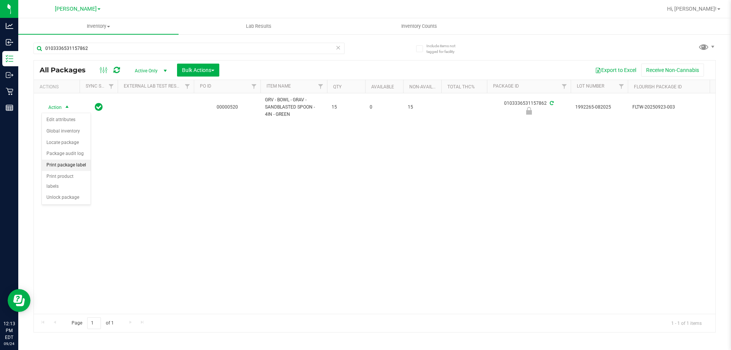
click at [73, 166] on li "Print package label" at bounding box center [66, 164] width 49 height 11
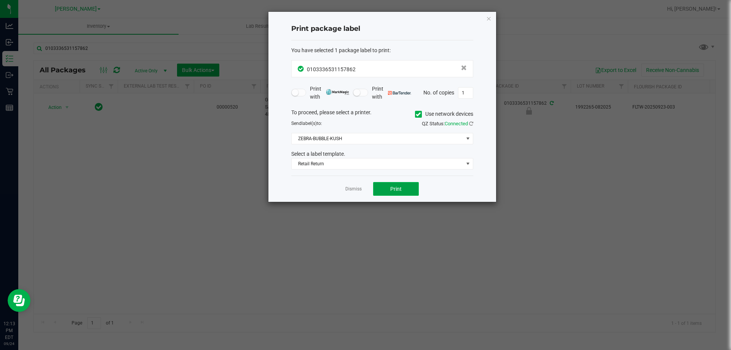
click at [392, 189] on span "Print" at bounding box center [395, 189] width 11 height 6
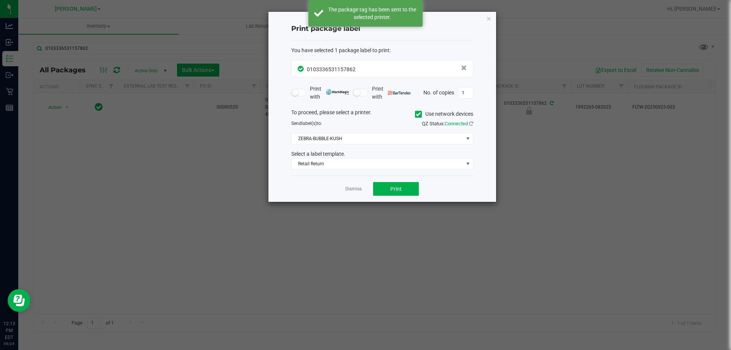
click at [360, 193] on div "Dismiss Print" at bounding box center [382, 188] width 182 height 26
click at [348, 187] on link "Dismiss" at bounding box center [353, 189] width 16 height 6
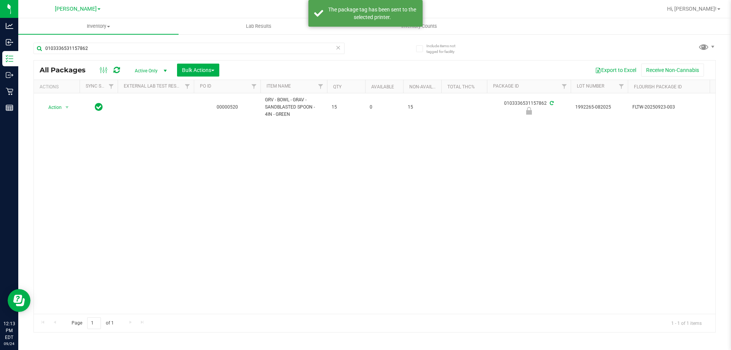
click at [362, 203] on div "Action Action Edit attributes Global inventory Locate package Package audit log…" at bounding box center [374, 203] width 681 height 220
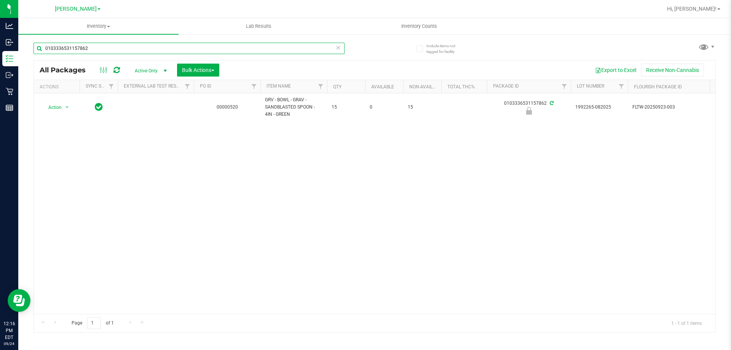
click at [260, 47] on input "0103336531157862" at bounding box center [188, 48] width 311 height 11
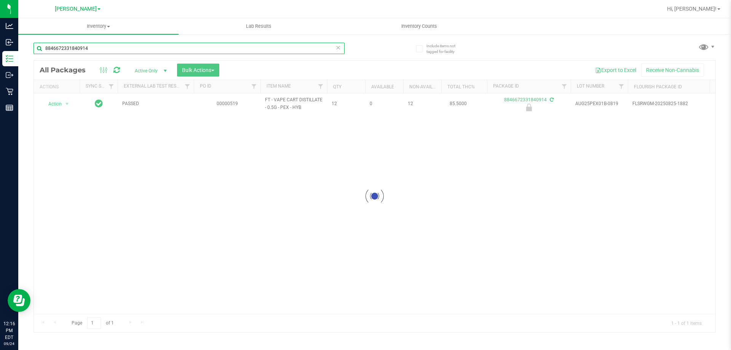
type input "8846672331840914"
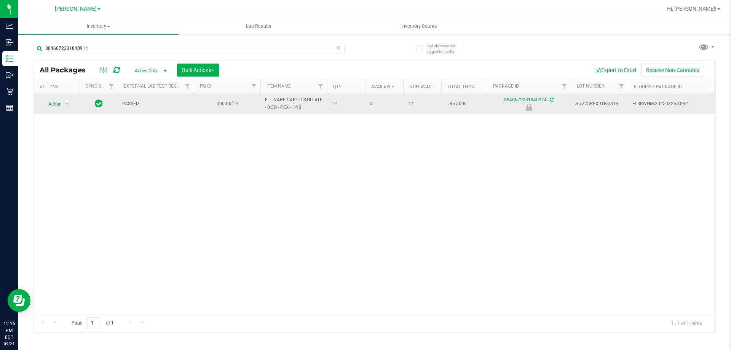
click at [63, 100] on span "select" at bounding box center [67, 104] width 10 height 11
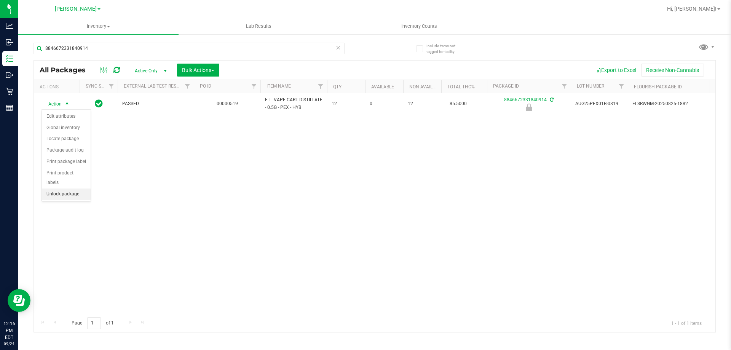
click at [53, 188] on li "Unlock package" at bounding box center [66, 193] width 49 height 11
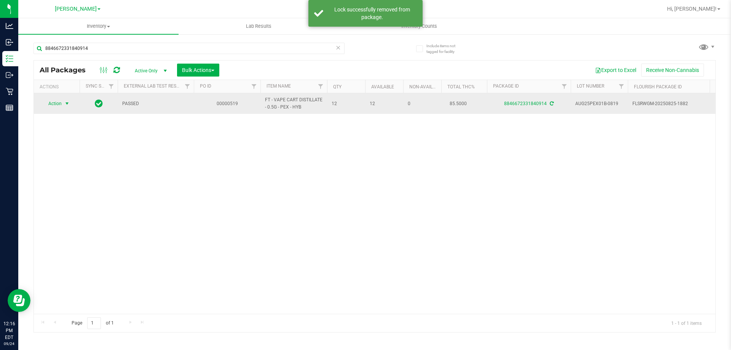
click at [62, 102] on span "select" at bounding box center [67, 103] width 10 height 11
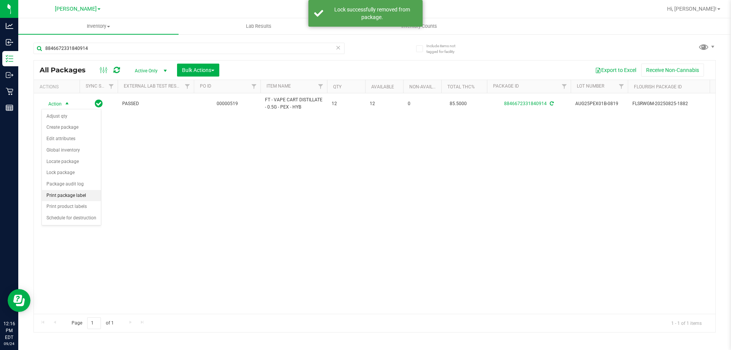
click at [55, 198] on li "Print package label" at bounding box center [71, 195] width 59 height 11
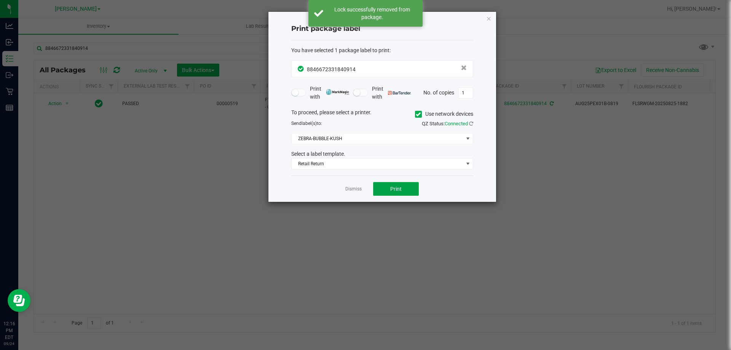
click at [391, 182] on button "Print" at bounding box center [396, 189] width 46 height 14
click at [350, 185] on app-cancel-button "Dismiss" at bounding box center [353, 189] width 16 height 8
click at [352, 191] on link "Dismiss" at bounding box center [353, 189] width 16 height 6
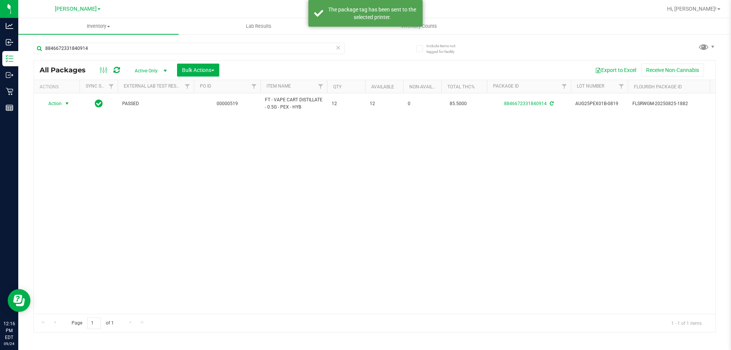
click at [354, 208] on div "Action Action Adjust qty Create package Edit attributes Global inventory Locate…" at bounding box center [374, 203] width 681 height 220
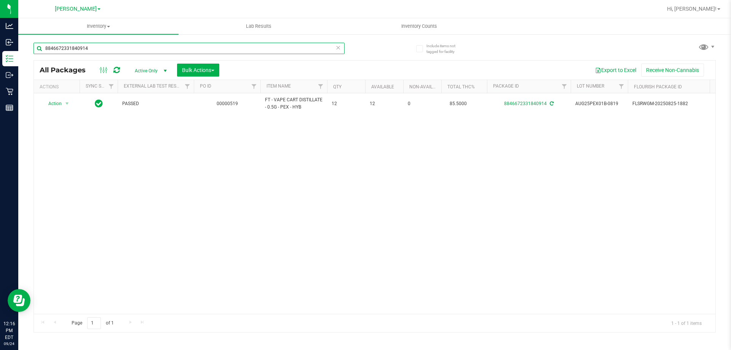
click at [107, 52] on input "8846672331840914" at bounding box center [188, 48] width 311 height 11
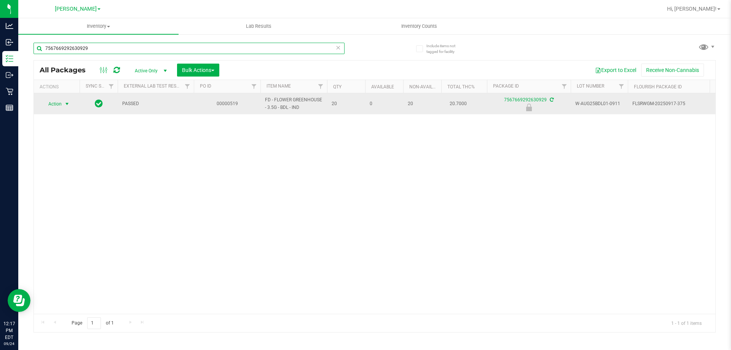
type input "7567669292630929"
click at [64, 106] on span "select" at bounding box center [67, 104] width 6 height 6
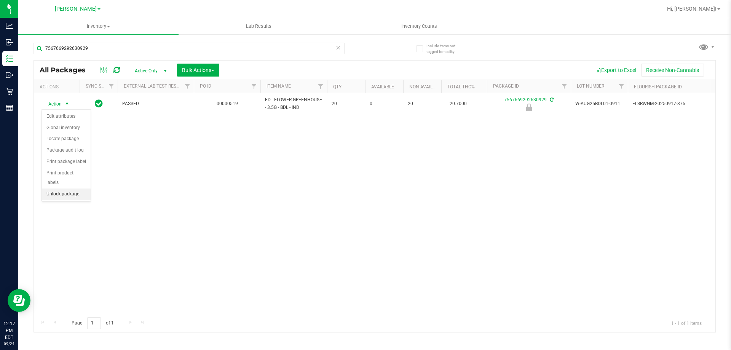
click at [57, 188] on li "Unlock package" at bounding box center [66, 193] width 49 height 11
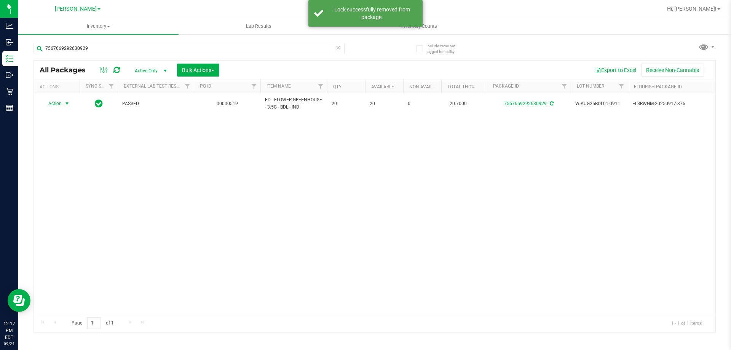
click at [58, 105] on span "Action" at bounding box center [51, 103] width 21 height 11
click at [73, 192] on li "Print package label" at bounding box center [71, 195] width 59 height 11
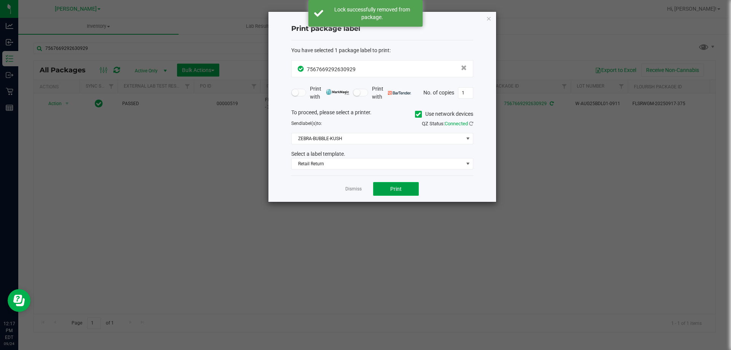
click at [392, 184] on button "Print" at bounding box center [396, 189] width 46 height 14
click at [349, 190] on link "Dismiss" at bounding box center [353, 189] width 16 height 6
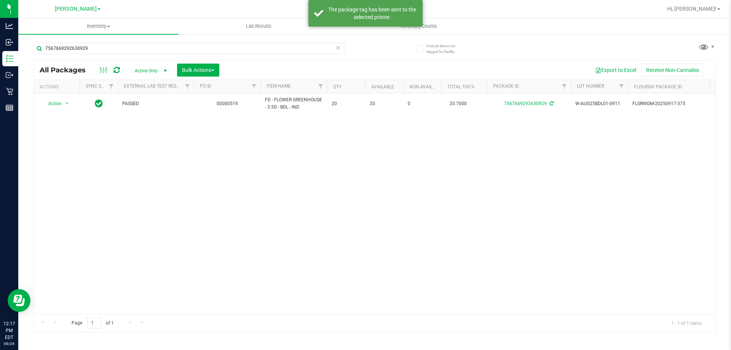
click at [350, 207] on div "Action Action Adjust qty Create package Edit attributes Global inventory Locate…" at bounding box center [374, 203] width 681 height 220
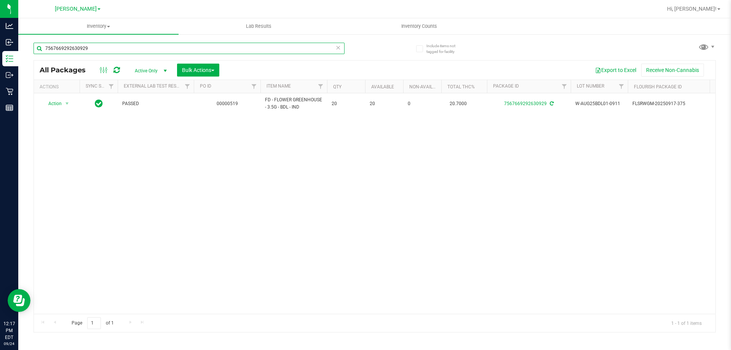
click at [118, 52] on input "7567669292630929" at bounding box center [188, 48] width 311 height 11
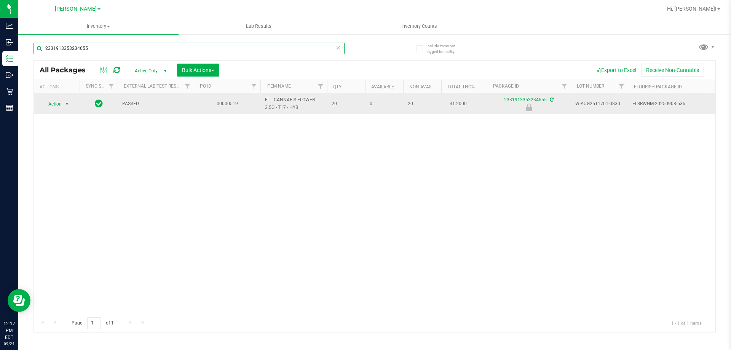
type input "2331913353234655"
click at [58, 104] on span "Action" at bounding box center [51, 104] width 21 height 11
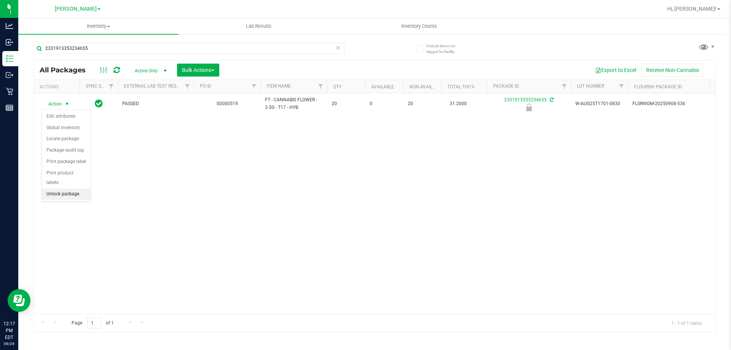
click at [63, 188] on li "Unlock package" at bounding box center [66, 193] width 49 height 11
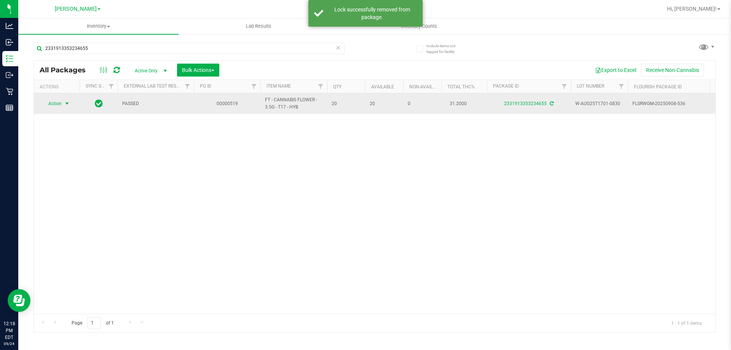
click at [62, 108] on span "select" at bounding box center [67, 103] width 10 height 11
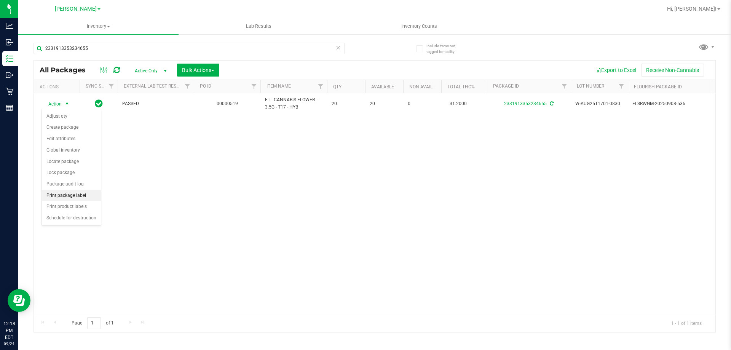
click at [65, 193] on li "Print package label" at bounding box center [71, 195] width 59 height 11
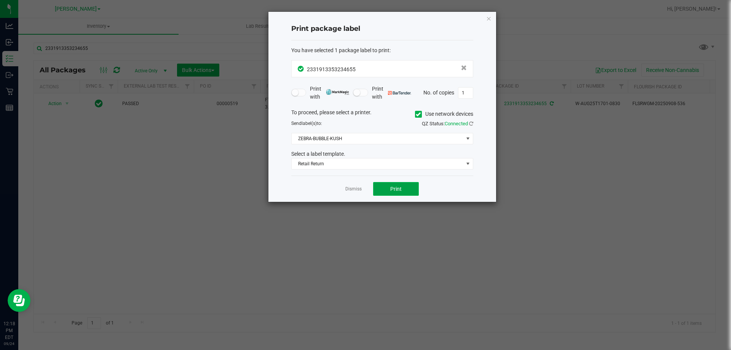
click at [398, 186] on span "Print" at bounding box center [395, 189] width 11 height 6
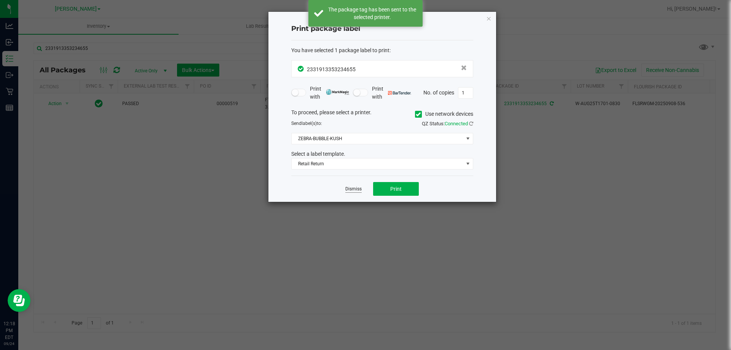
click at [358, 190] on link "Dismiss" at bounding box center [353, 189] width 16 height 6
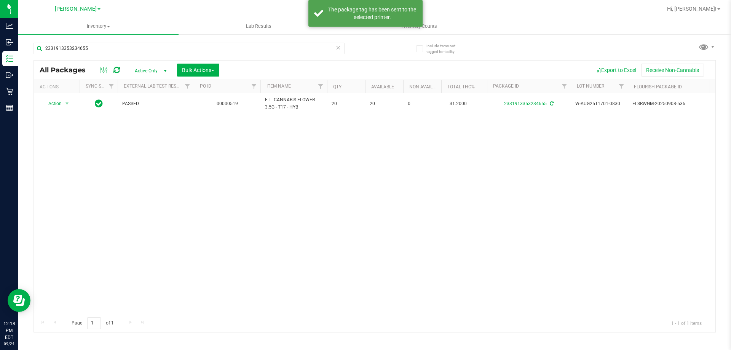
click at [365, 209] on div "Action Action Adjust qty Create package Edit attributes Global inventory Locate…" at bounding box center [374, 203] width 681 height 220
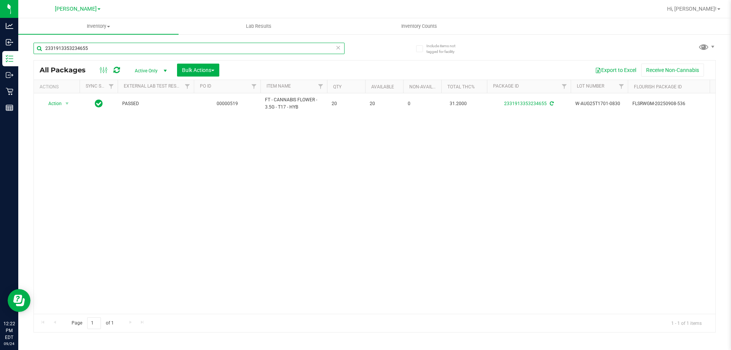
click at [255, 52] on input "2331913353234655" at bounding box center [188, 48] width 311 height 11
type input "W-MAY25BDL01-0603"
click at [58, 103] on span "Action" at bounding box center [51, 103] width 21 height 11
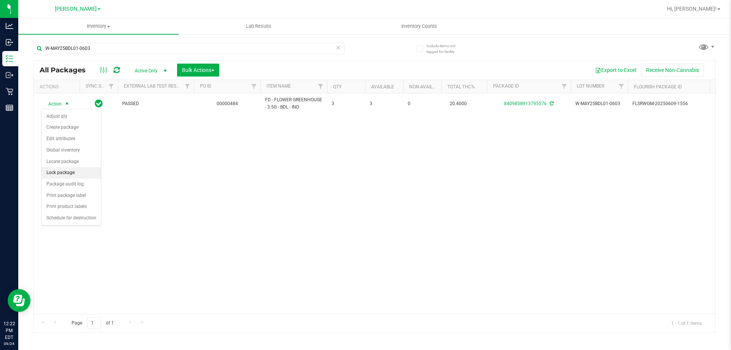
click at [50, 171] on li "Lock package" at bounding box center [71, 172] width 59 height 11
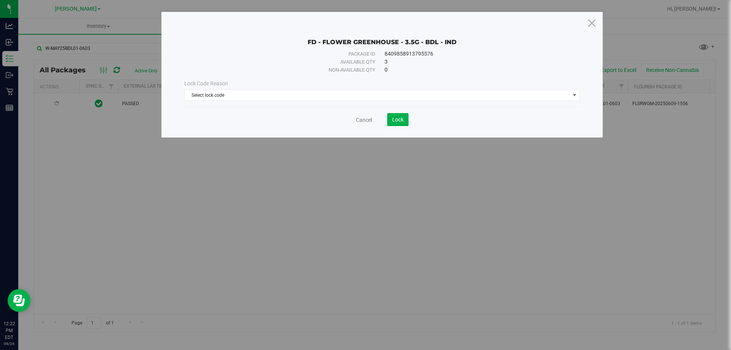
click at [351, 101] on div "Lock Code Reason Select lock code Select lock code Newly Received Administrativ…" at bounding box center [381, 90] width 407 height 33
click at [302, 93] on span "Select lock code" at bounding box center [377, 95] width 385 height 11
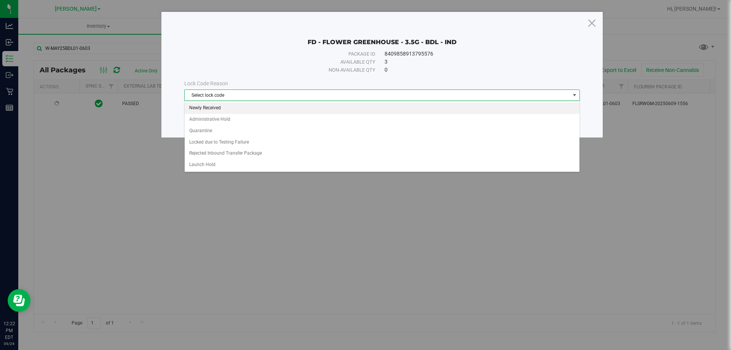
click at [198, 110] on li "Newly Received" at bounding box center [382, 107] width 395 height 11
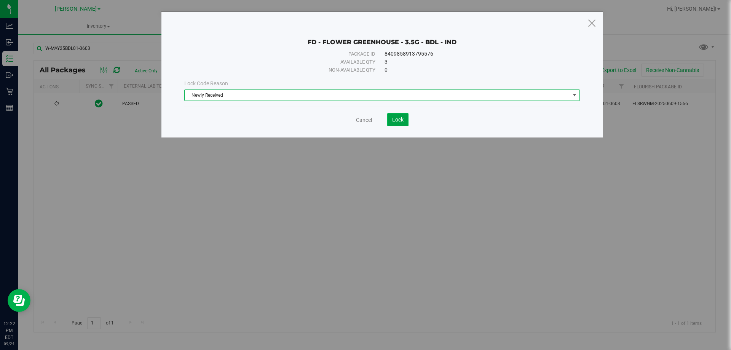
click at [398, 123] on button "Lock" at bounding box center [397, 119] width 21 height 13
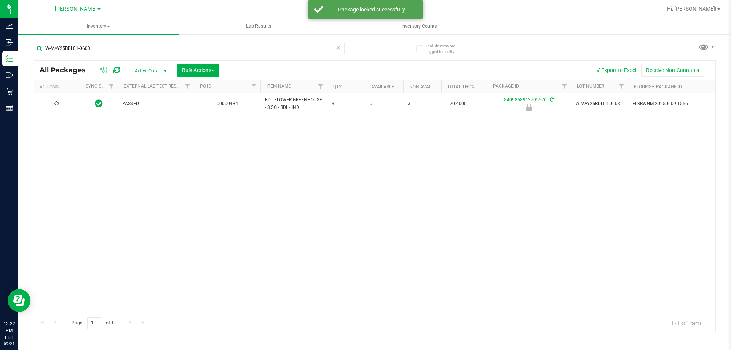
click at [54, 103] on div at bounding box center [56, 103] width 37 height 7
click at [54, 103] on span "Action" at bounding box center [51, 104] width 21 height 11
click at [67, 163] on li "Print package label" at bounding box center [66, 161] width 49 height 11
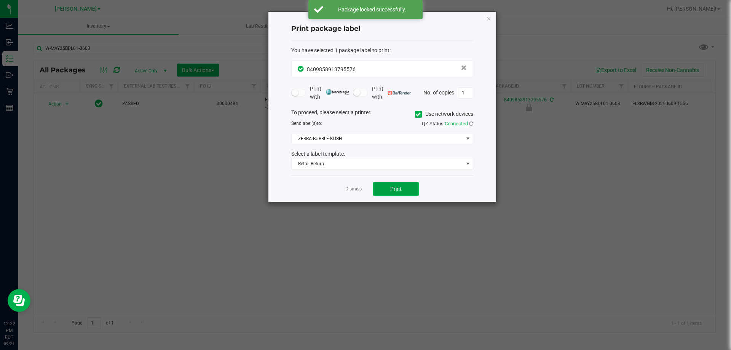
click at [381, 190] on button "Print" at bounding box center [396, 189] width 46 height 14
click at [357, 187] on link "Dismiss" at bounding box center [353, 189] width 16 height 6
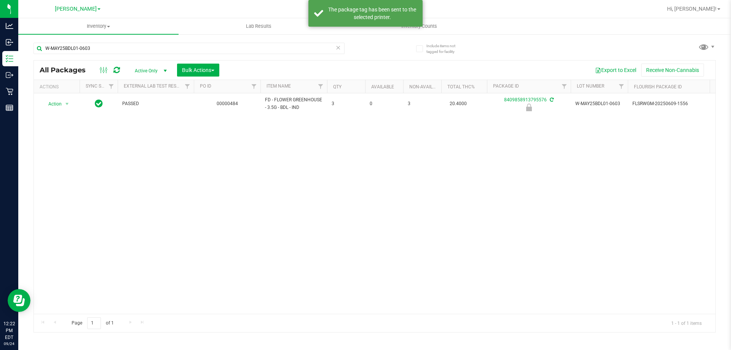
click at [357, 197] on div "Action Action Edit attributes Global inventory Locate package Package audit log…" at bounding box center [374, 203] width 681 height 220
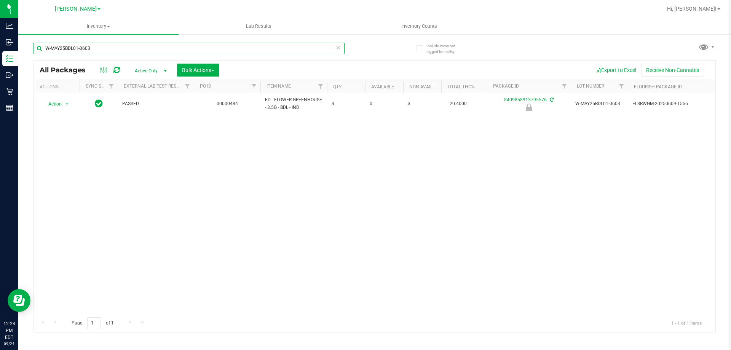
click at [241, 48] on input "W-MAY25BDL01-0603" at bounding box center [188, 48] width 311 height 11
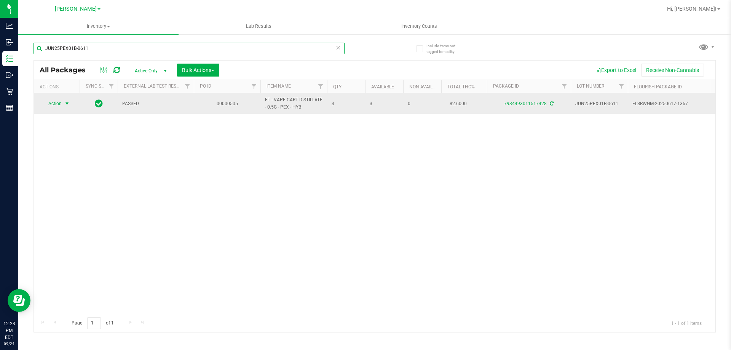
type input "JUN25PEX01B-0611"
click at [69, 103] on span "select" at bounding box center [67, 103] width 6 height 6
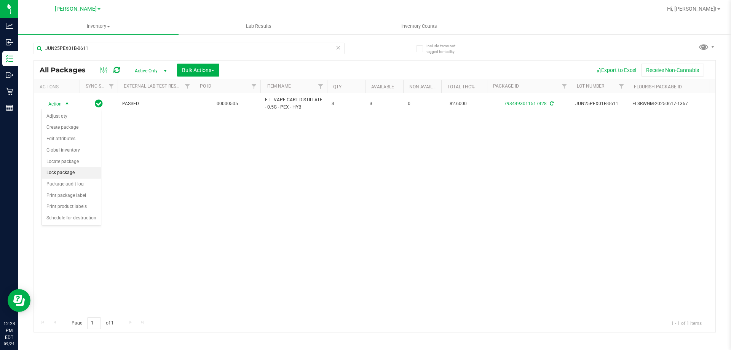
click at [54, 178] on li "Lock package" at bounding box center [71, 172] width 59 height 11
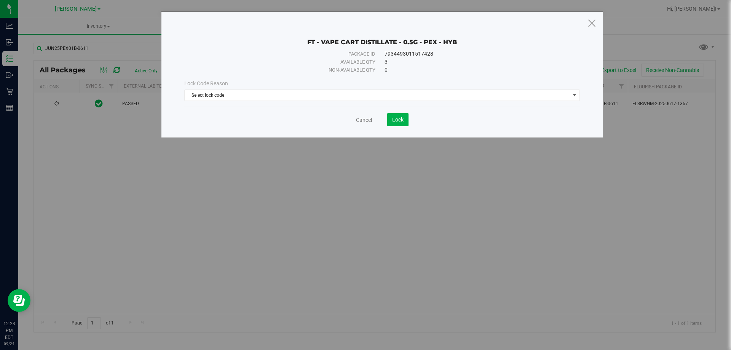
click at [247, 88] on div "Lock Code Reason Select lock code Select lock code Newly Received Administrativ…" at bounding box center [381, 90] width 407 height 21
click at [245, 94] on span "Select lock code" at bounding box center [377, 95] width 385 height 11
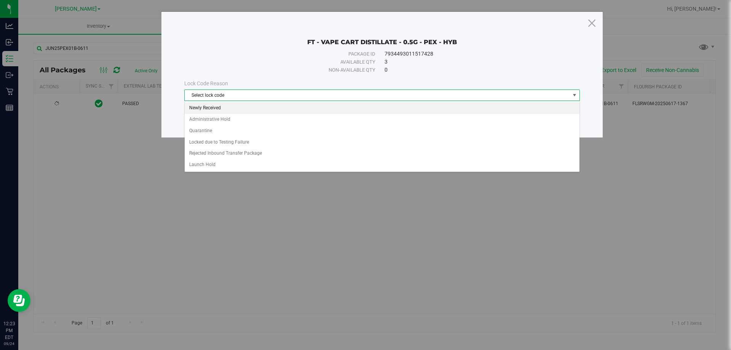
click at [205, 104] on li "Newly Received" at bounding box center [382, 107] width 395 height 11
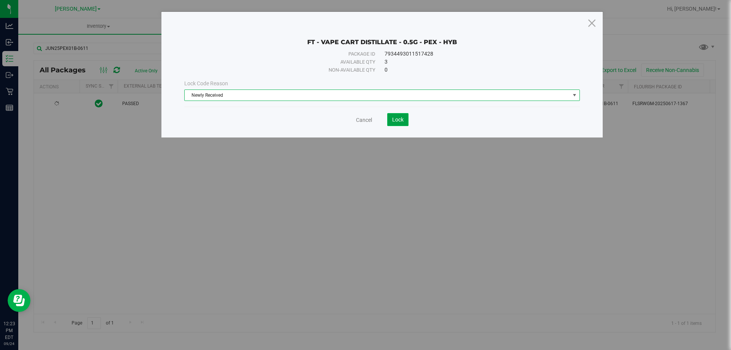
click at [402, 121] on span "Lock" at bounding box center [397, 119] width 11 height 6
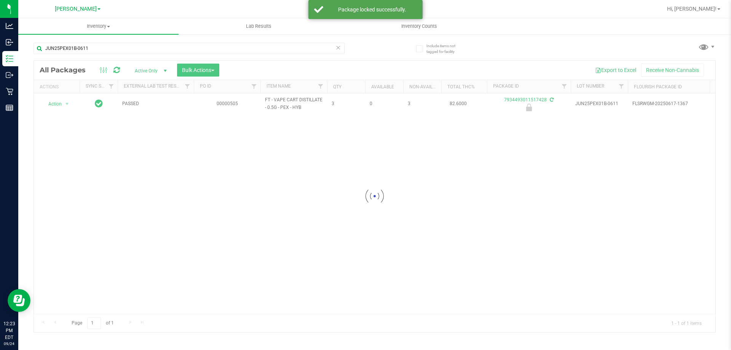
click at [57, 103] on div at bounding box center [374, 196] width 681 height 271
click at [57, 103] on span "Action" at bounding box center [51, 104] width 21 height 11
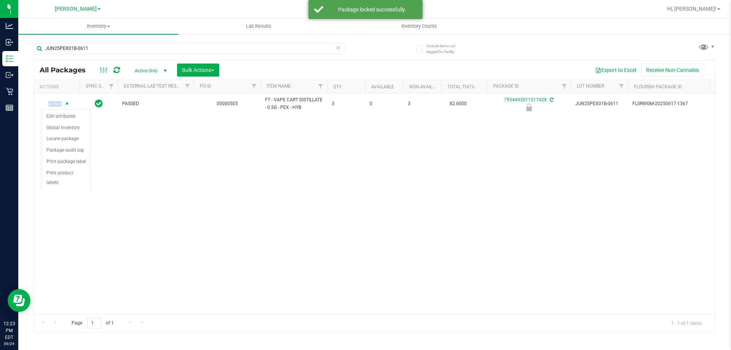
click at [57, 103] on span "Action" at bounding box center [51, 104] width 21 height 11
click at [69, 163] on li "Print package label" at bounding box center [66, 161] width 49 height 11
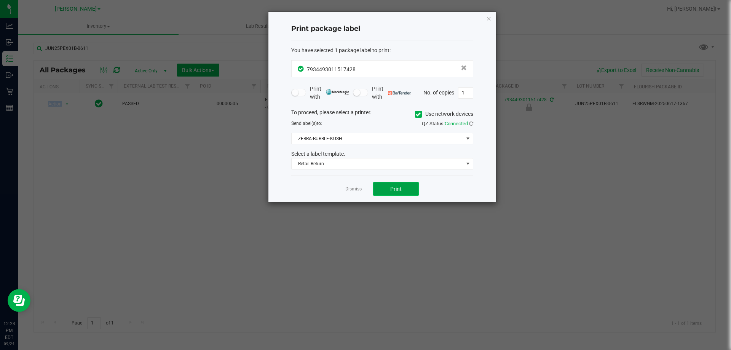
click at [390, 186] on span "Print" at bounding box center [395, 189] width 11 height 6
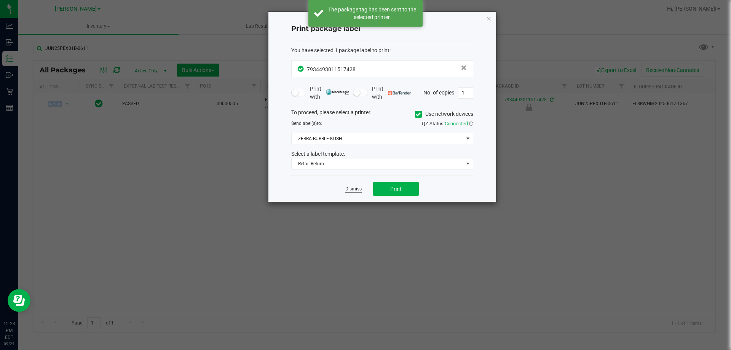
click at [359, 188] on link "Dismiss" at bounding box center [353, 189] width 16 height 6
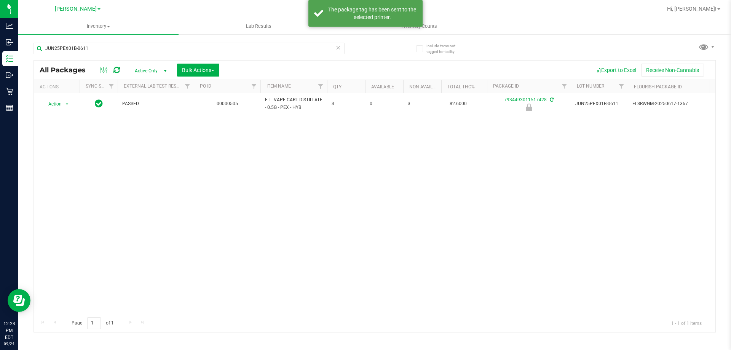
click at [360, 195] on div "Action Action Edit attributes Global inventory Locate package Package audit log…" at bounding box center [374, 203] width 681 height 220
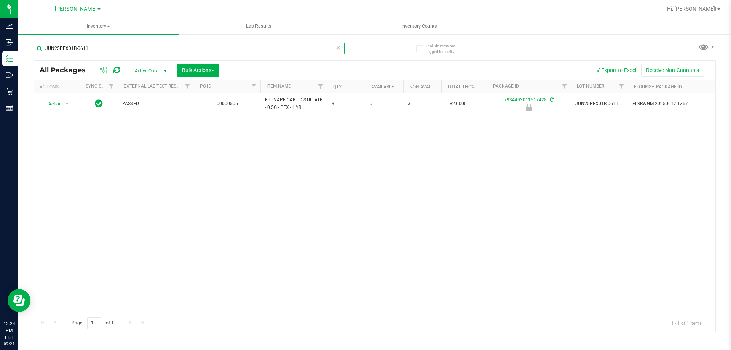
click at [239, 44] on input "JUN25PEX01B-0611" at bounding box center [188, 48] width 311 height 11
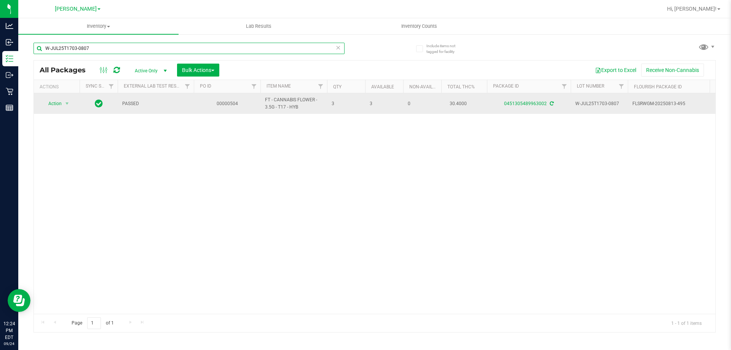
type input "W-JUL25T1703-0807"
click at [64, 104] on span "select" at bounding box center [67, 103] width 10 height 11
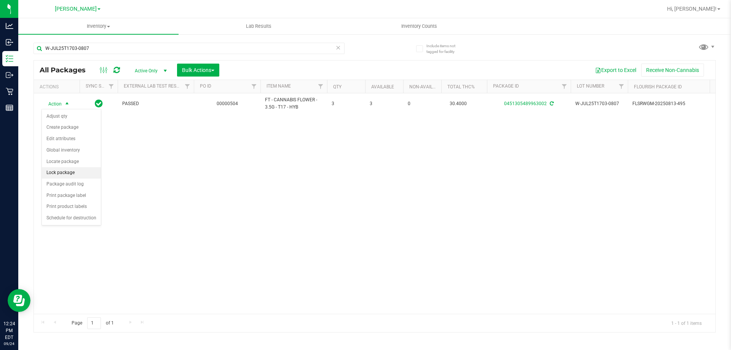
click at [63, 169] on li "Lock package" at bounding box center [71, 172] width 59 height 11
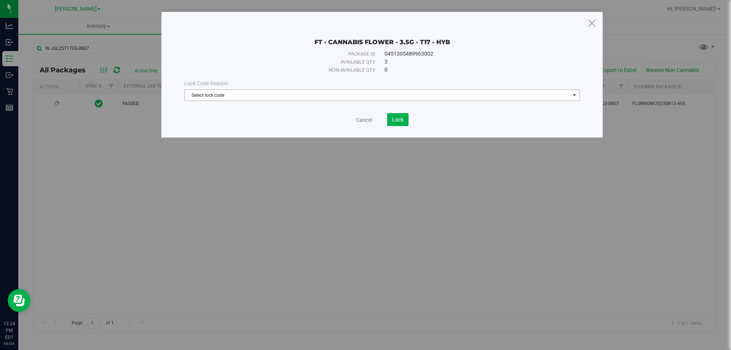
click at [310, 89] on div "Lock Code Reason Select lock code Select lock code Newly Received Administrativ…" at bounding box center [381, 90] width 407 height 21
click at [257, 96] on span "Select lock code" at bounding box center [377, 95] width 385 height 11
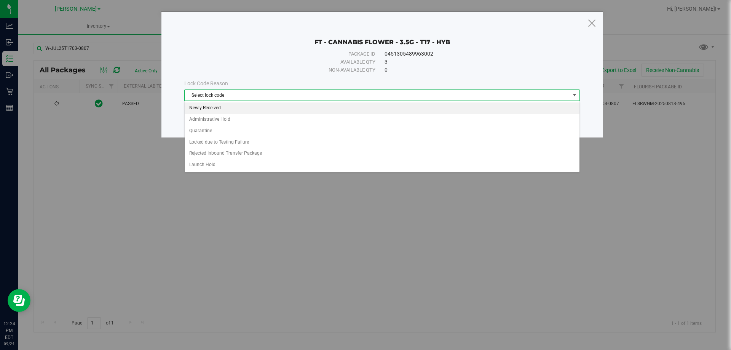
click at [203, 105] on li "Newly Received" at bounding box center [382, 107] width 395 height 11
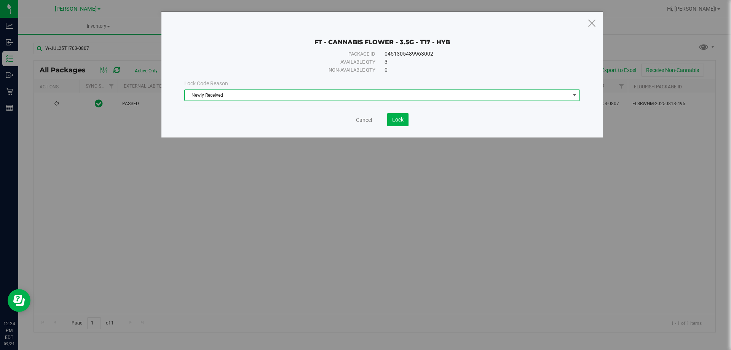
click at [300, 122] on div "Cancel Lock" at bounding box center [381, 119] width 395 height 13
click at [393, 118] on span "Lock" at bounding box center [397, 119] width 11 height 6
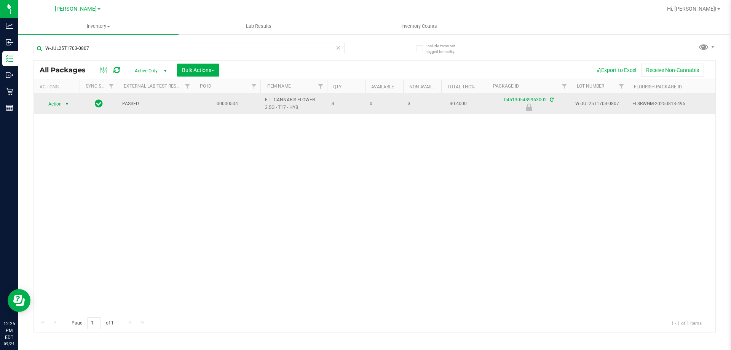
click at [67, 105] on span "select" at bounding box center [67, 104] width 6 height 6
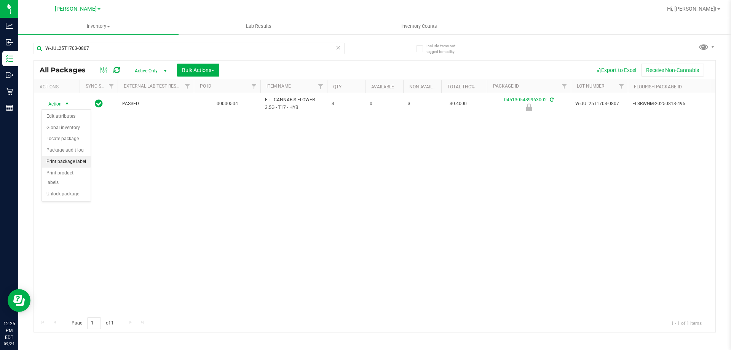
click at [76, 164] on li "Print package label" at bounding box center [66, 161] width 49 height 11
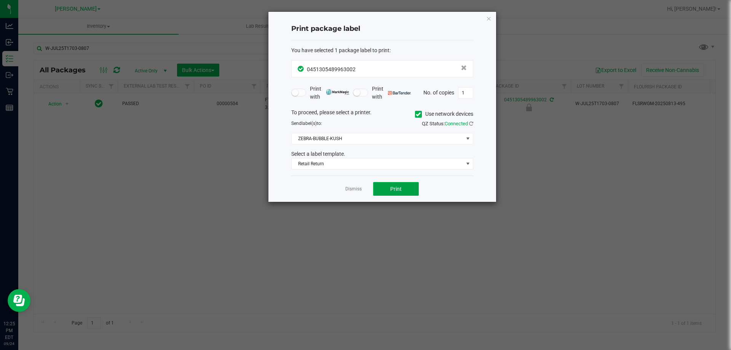
click at [391, 191] on span "Print" at bounding box center [395, 189] width 11 height 6
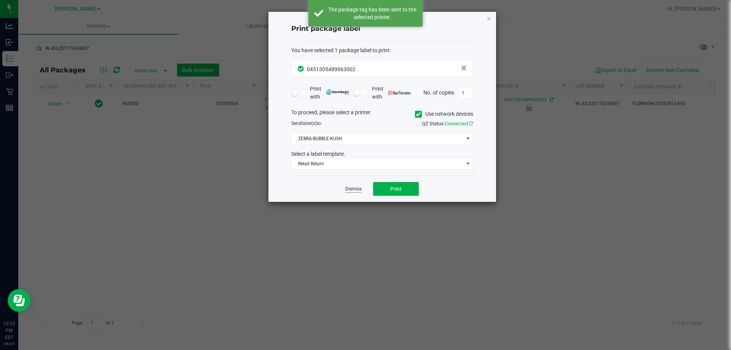
click at [347, 188] on link "Dismiss" at bounding box center [353, 189] width 16 height 6
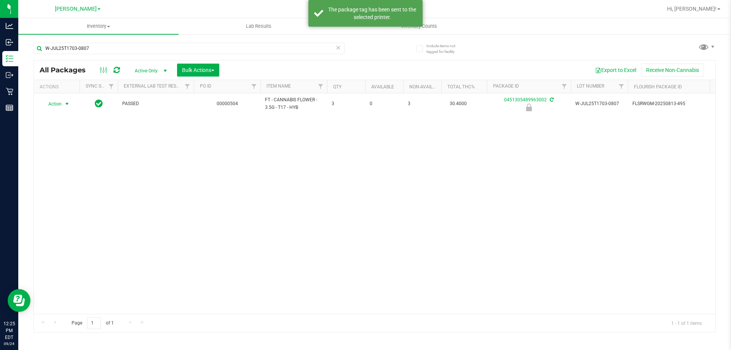
click at [351, 213] on div "Action Action Edit attributes Global inventory Locate package Package audit log…" at bounding box center [374, 203] width 681 height 220
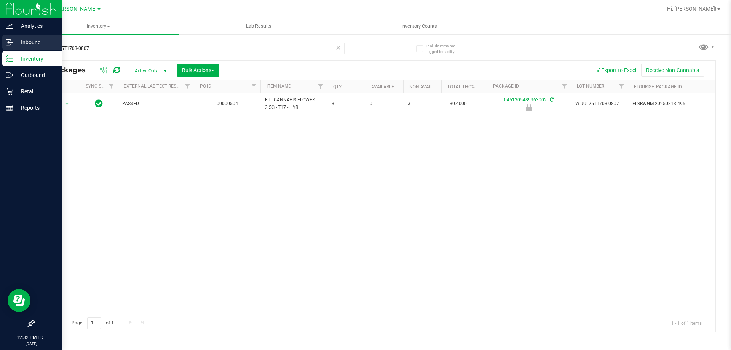
click at [8, 42] on line at bounding box center [10, 42] width 5 height 0
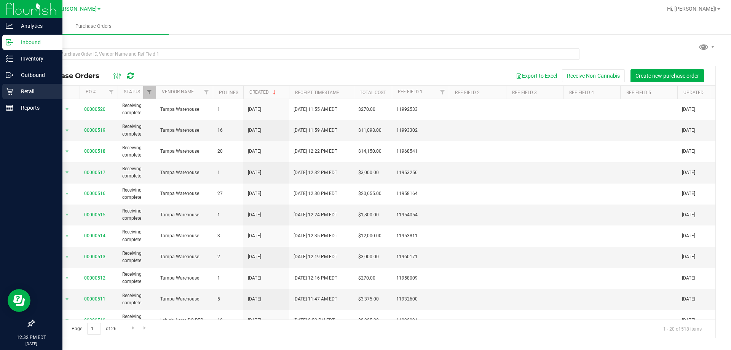
click at [27, 91] on p "Retail" at bounding box center [36, 91] width 46 height 9
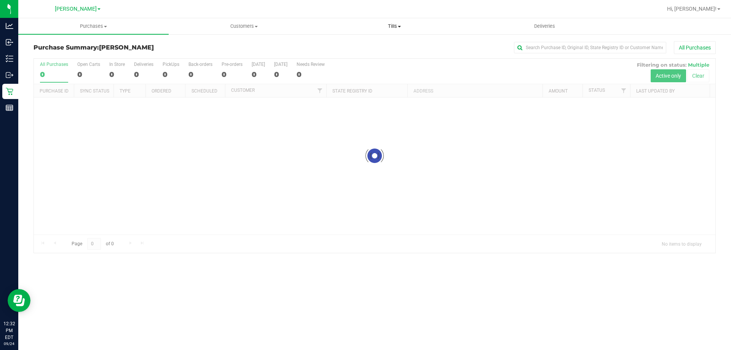
click at [395, 29] on span "Tills" at bounding box center [394, 26] width 150 height 7
click at [343, 43] on span "Manage tills" at bounding box center [344, 46] width 51 height 6
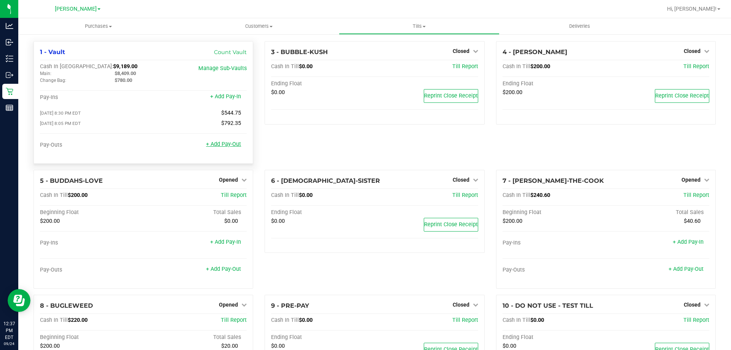
click at [229, 147] on link "+ Add Pay-Out" at bounding box center [223, 144] width 35 height 6
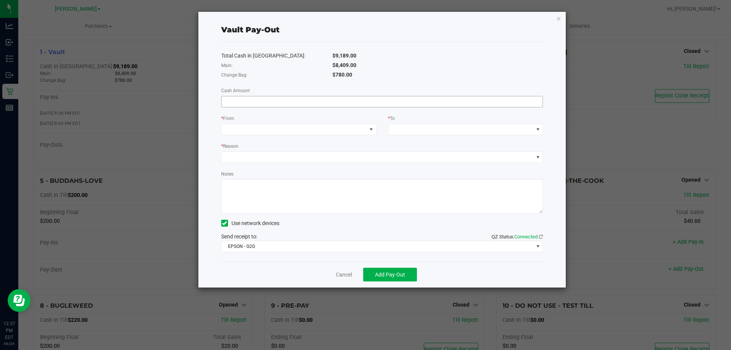
click at [280, 103] on input at bounding box center [381, 101] width 321 height 11
type input "$1,220.00"
click at [308, 132] on span at bounding box center [293, 129] width 145 height 11
click at [277, 165] on li "Change Bag (Vault)" at bounding box center [298, 163] width 155 height 15
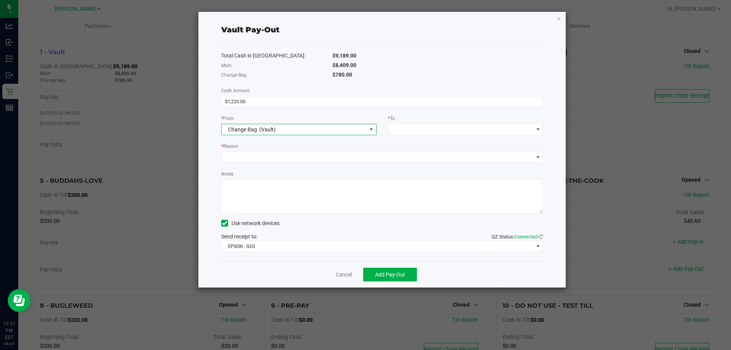
click at [302, 127] on span "Change Bag (Vault)" at bounding box center [293, 129] width 145 height 11
click at [269, 174] on li "Main (Vault)" at bounding box center [298, 178] width 155 height 15
click at [435, 136] on div "Total Cash in Vault: $9,189.00 Main: $8,409.00 Change Bag: $780.00 Cash Amount …" at bounding box center [382, 151] width 322 height 219
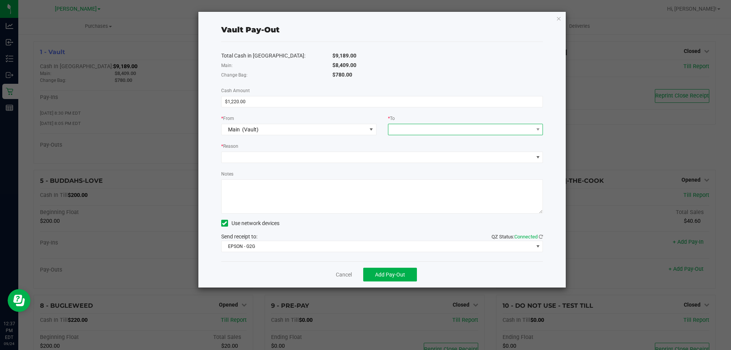
click at [438, 130] on span at bounding box center [460, 129] width 145 height 11
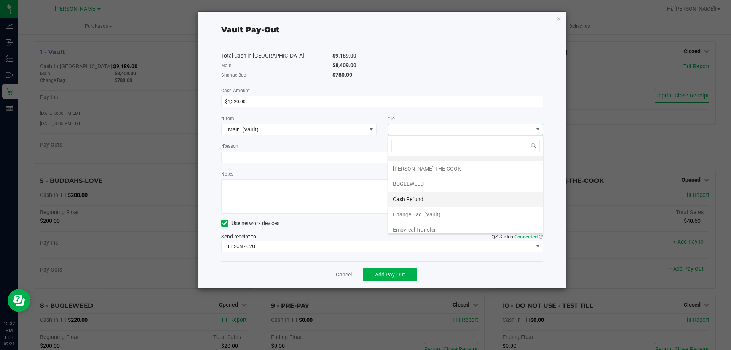
scroll to position [15, 0]
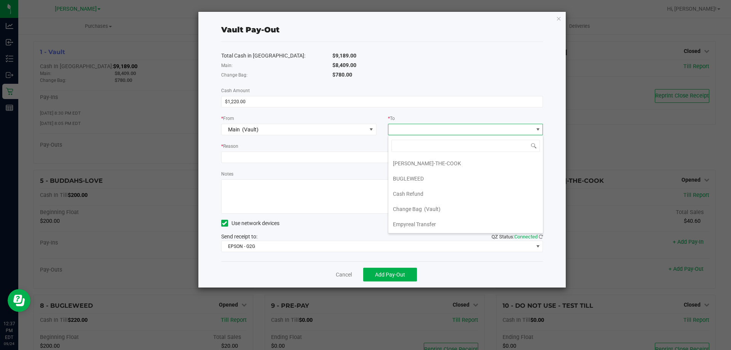
click at [401, 224] on span "Empyreal Transfer" at bounding box center [414, 224] width 43 height 6
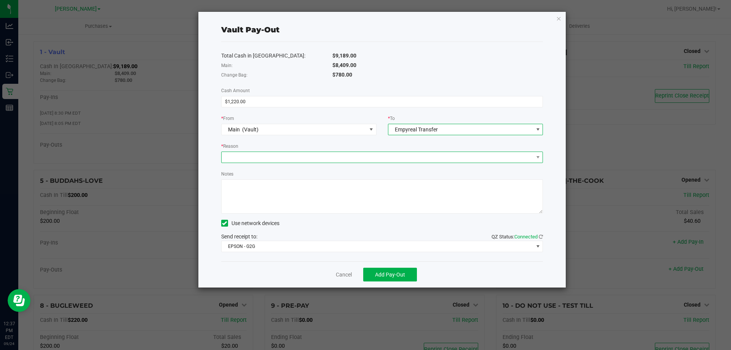
click at [368, 160] on span at bounding box center [377, 157] width 312 height 11
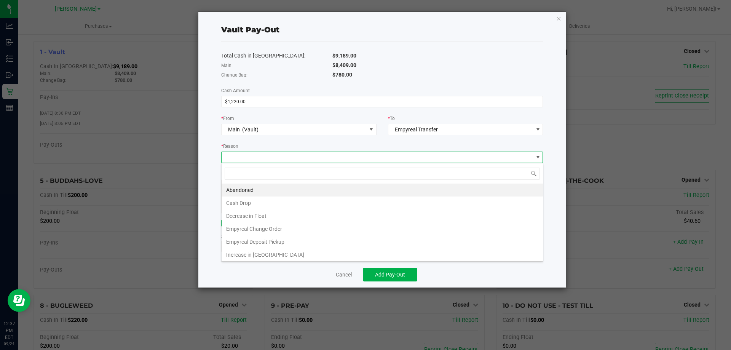
scroll to position [11, 322]
click at [276, 229] on li "Empyreal Change Order" at bounding box center [381, 228] width 321 height 13
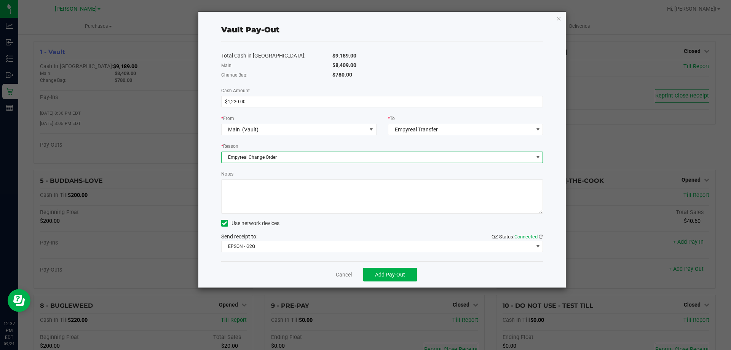
click at [280, 184] on textarea "Notes" at bounding box center [382, 196] width 322 height 34
type textarea "Change order picked up 9/24 DB"
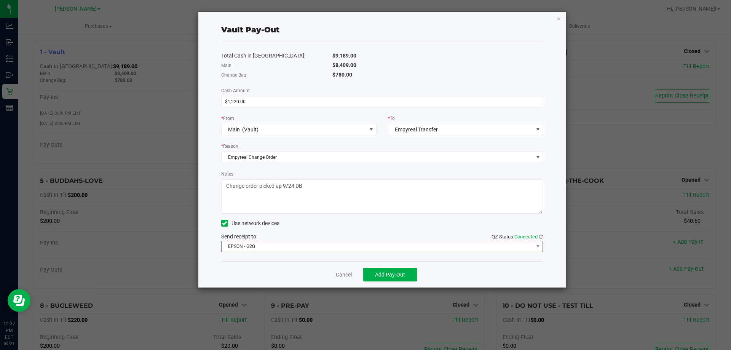
click at [297, 248] on span "EPSON - G2G" at bounding box center [377, 246] width 312 height 11
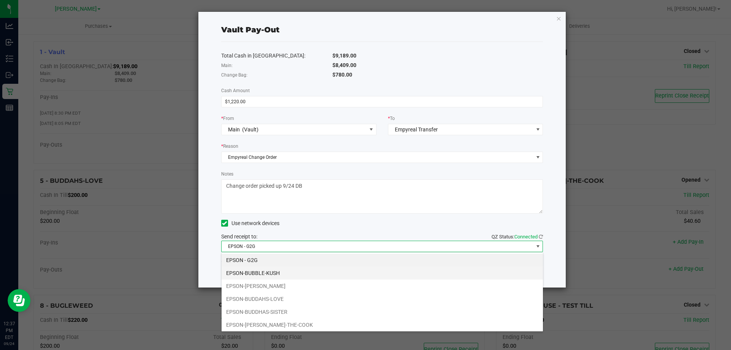
click at [285, 276] on li "EPSON-BUBBLE-KUSH" at bounding box center [381, 272] width 321 height 13
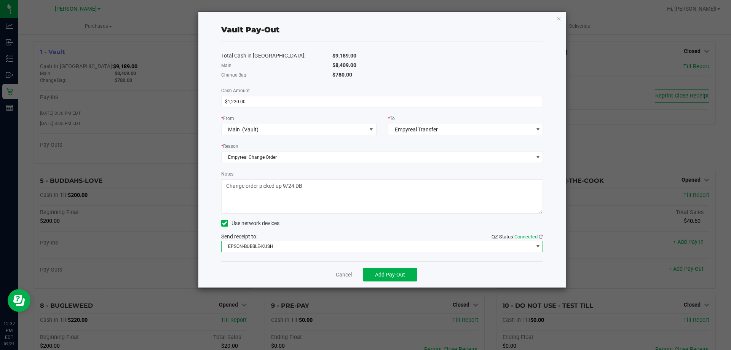
click at [290, 272] on div "Cancel Add Pay-Out" at bounding box center [382, 274] width 322 height 26
click at [397, 274] on span "Add Pay-Out" at bounding box center [390, 274] width 30 height 6
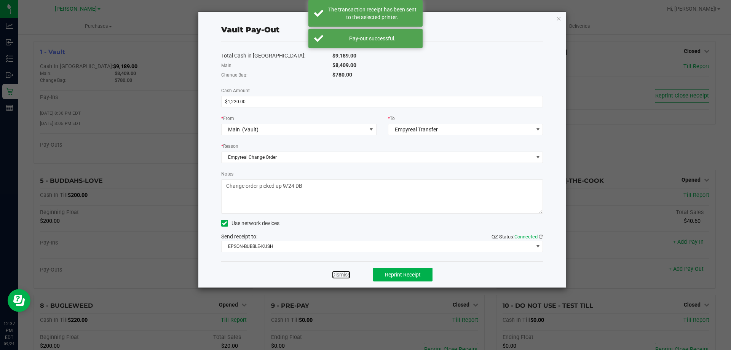
click at [346, 273] on link "Dismiss" at bounding box center [341, 275] width 18 height 8
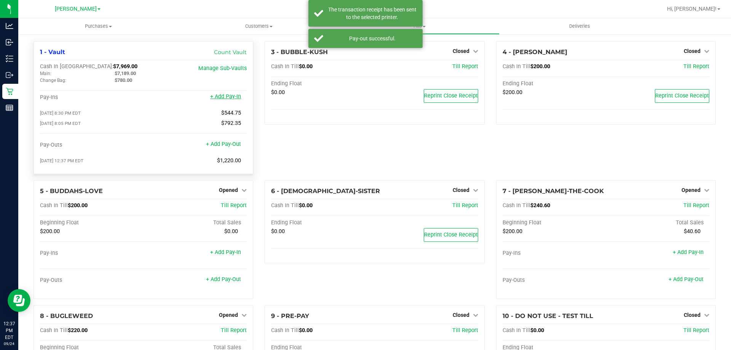
click at [229, 96] on link "+ Add Pay-In" at bounding box center [225, 96] width 31 height 6
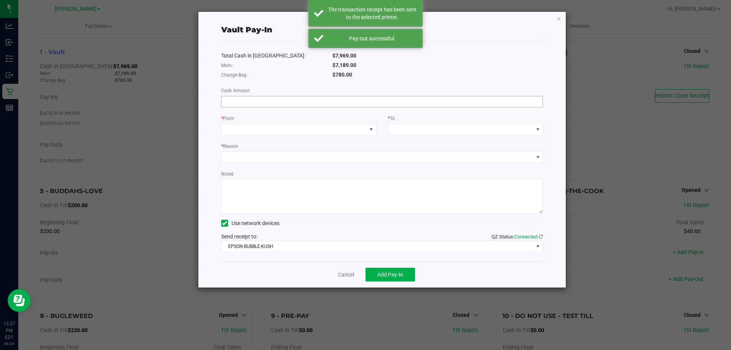
click at [245, 98] on input at bounding box center [381, 101] width 321 height 11
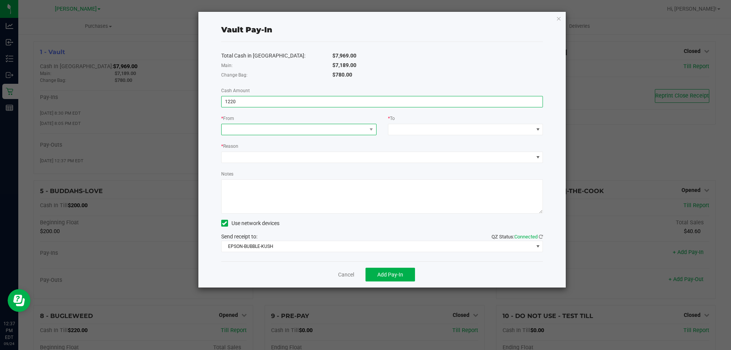
type input "$1,220.00"
click at [257, 131] on span at bounding box center [293, 129] width 145 height 11
click at [263, 223] on span "Empyreal Transfer" at bounding box center [247, 224] width 43 height 6
click at [419, 128] on span at bounding box center [460, 129] width 145 height 11
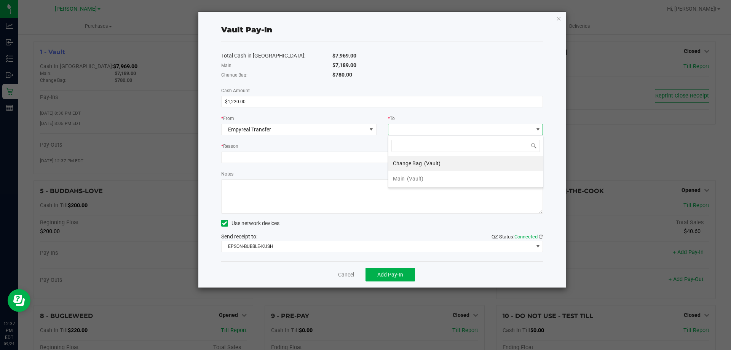
scroll to position [11, 155]
click at [417, 162] on span "Change Bag" at bounding box center [407, 163] width 29 height 6
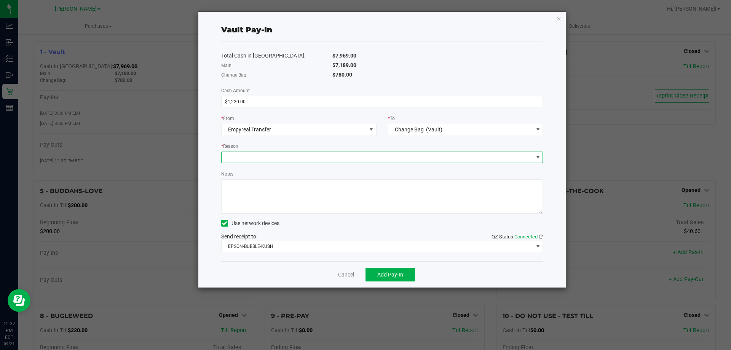
click at [245, 155] on span at bounding box center [377, 157] width 312 height 11
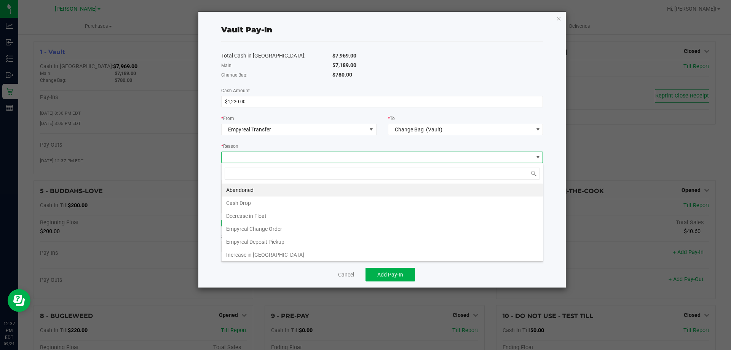
scroll to position [11, 322]
click at [256, 225] on li "Empyreal Change Order" at bounding box center [381, 228] width 321 height 13
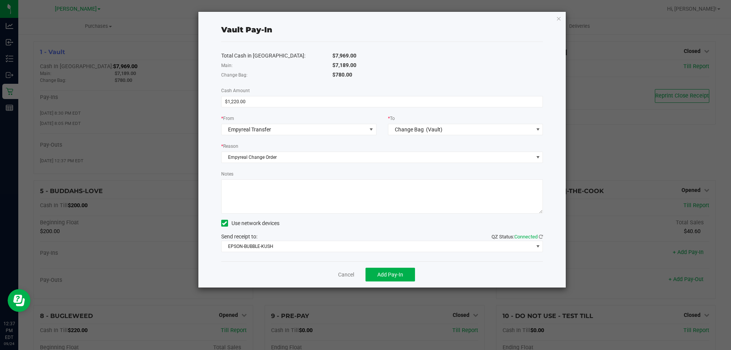
click at [271, 189] on textarea "Notes" at bounding box center [382, 196] width 322 height 34
type textarea "D"
type textarea "Change Order rec'v'd 9/24 DB"
click at [387, 271] on button "Add Pay-In" at bounding box center [389, 275] width 49 height 14
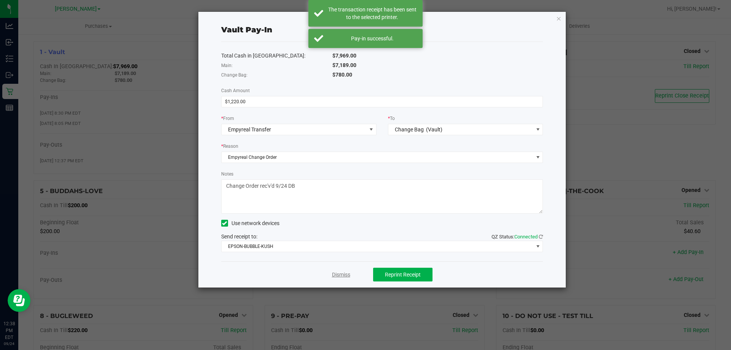
click at [339, 273] on link "Dismiss" at bounding box center [341, 275] width 18 height 8
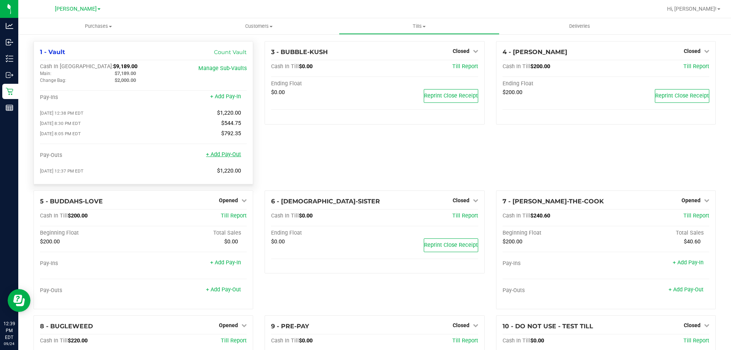
click at [213, 157] on link "+ Add Pay-Out" at bounding box center [223, 154] width 35 height 6
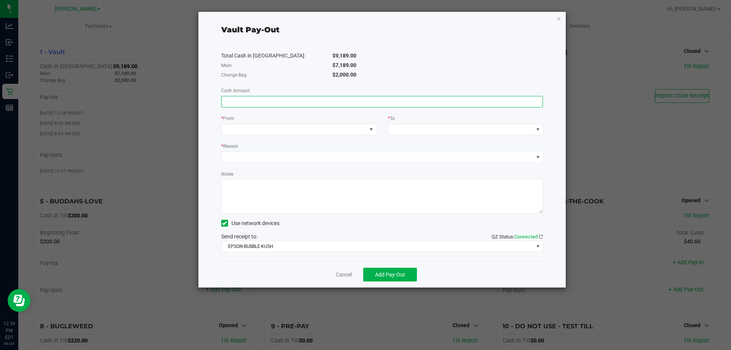
click at [349, 98] on input at bounding box center [381, 101] width 321 height 11
type input "$7,189.00"
click at [348, 128] on span at bounding box center [293, 129] width 145 height 11
drag, startPoint x: 275, startPoint y: 175, endPoint x: 393, endPoint y: 126, distance: 127.3
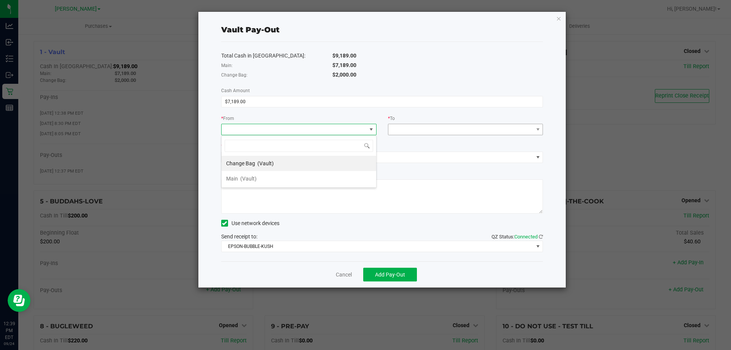
click at [278, 176] on li "Main (Vault)" at bounding box center [298, 178] width 155 height 15
click at [405, 126] on span at bounding box center [460, 129] width 145 height 11
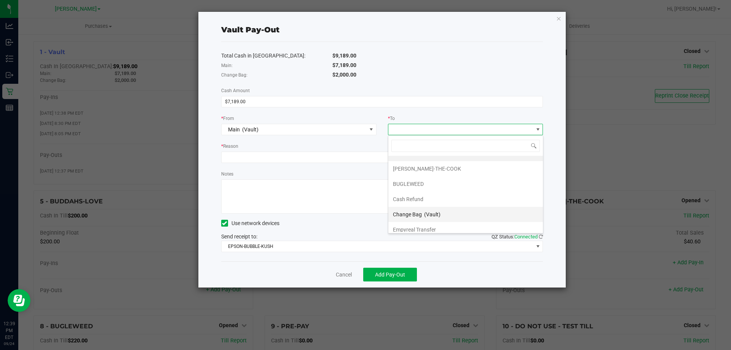
scroll to position [15, 0]
click at [414, 226] on span "Empyreal Transfer" at bounding box center [414, 224] width 43 height 6
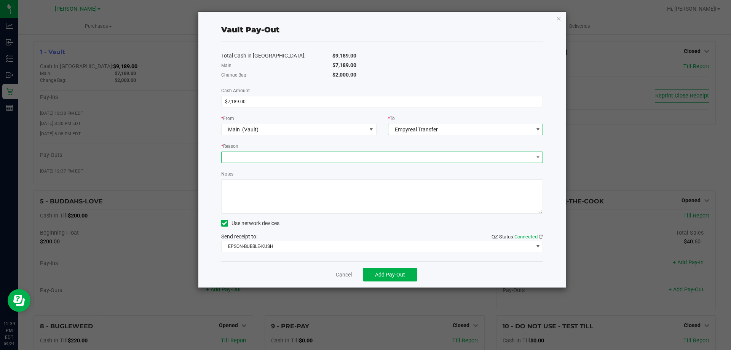
click at [405, 158] on span at bounding box center [377, 157] width 312 height 11
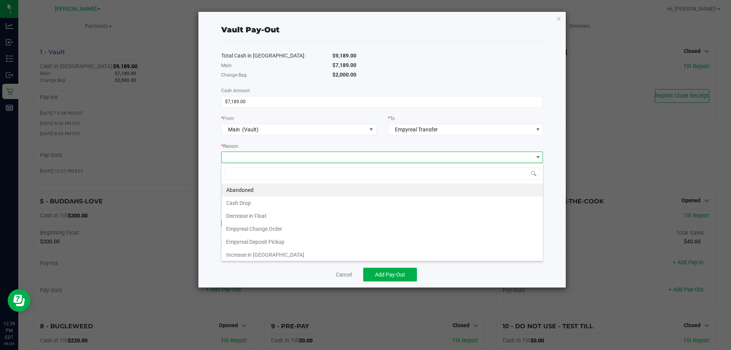
scroll to position [11, 322]
click at [258, 244] on li "Empyreal Deposit Pickup" at bounding box center [381, 241] width 321 height 13
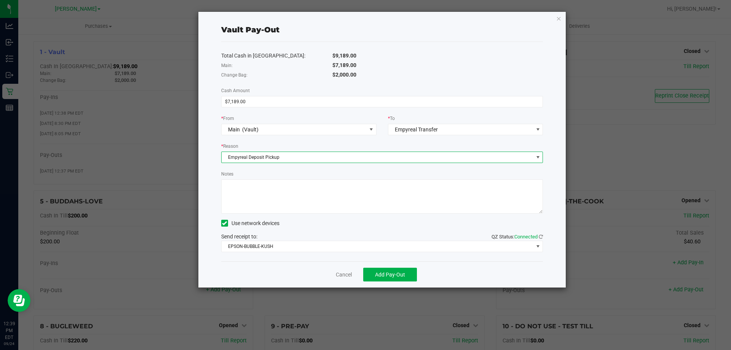
click at [258, 199] on textarea "Notes" at bounding box center [382, 196] width 322 height 34
type textarea "9.18 - 9.23 Pickup DB"
click at [381, 269] on button "Add Pay-Out" at bounding box center [390, 275] width 54 height 14
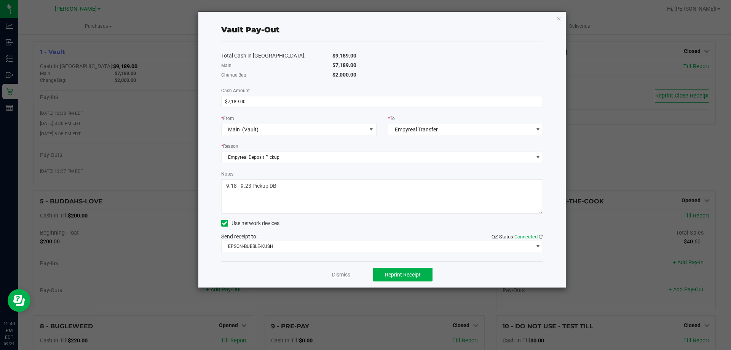
click at [334, 273] on link "Dismiss" at bounding box center [341, 275] width 18 height 8
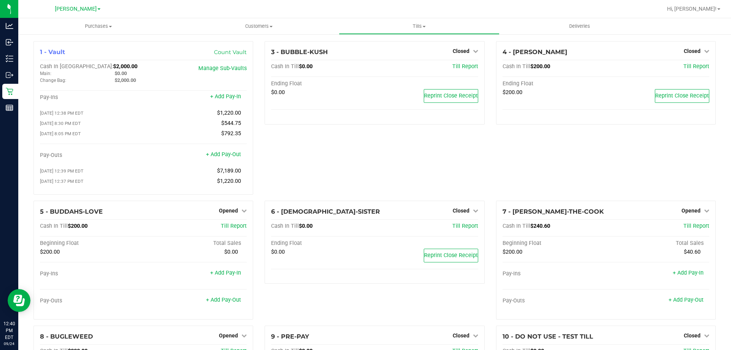
click at [311, 154] on div "3 - BUBBLE-KUSH Closed Open Till Cash In Till $0.00 Till Report Ending Float $0…" at bounding box center [374, 120] width 231 height 159
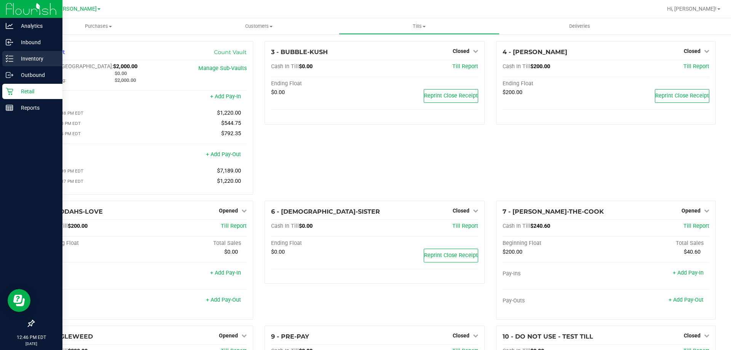
click at [33, 58] on p "Inventory" at bounding box center [36, 58] width 46 height 9
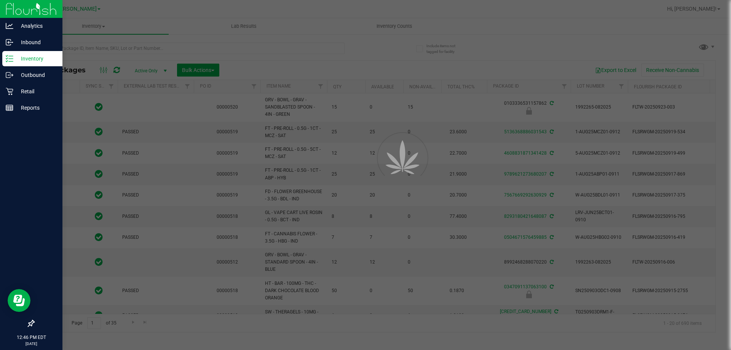
click at [133, 46] on div at bounding box center [365, 175] width 731 height 350
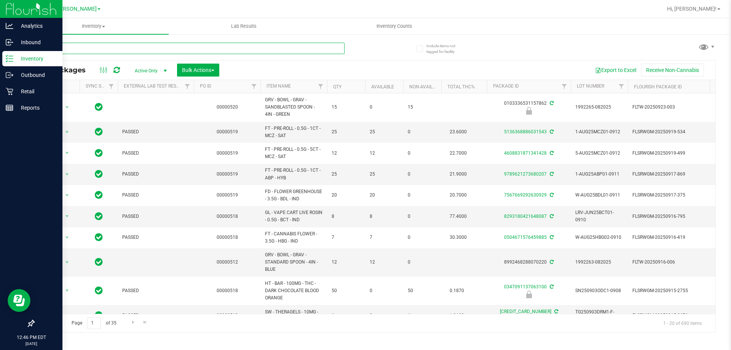
click at [133, 46] on input "text" at bounding box center [188, 48] width 311 height 11
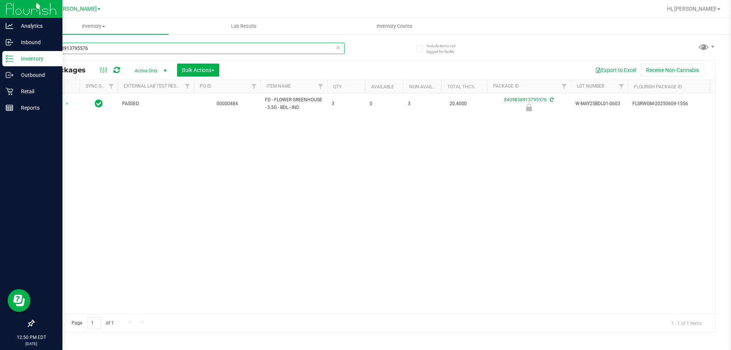
click at [133, 46] on input "8409858913795576" at bounding box center [188, 48] width 311 height 11
click at [133, 46] on input "0451305489963002" at bounding box center [188, 48] width 311 height 11
type input "7934493011517428"
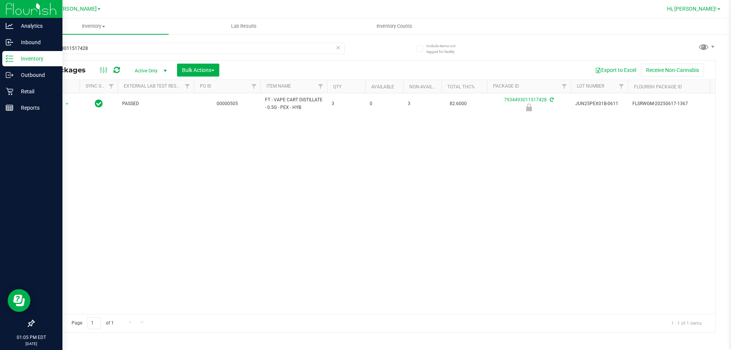
click at [704, 11] on span "Hi, [PERSON_NAME]!" at bounding box center [691, 9] width 49 height 6
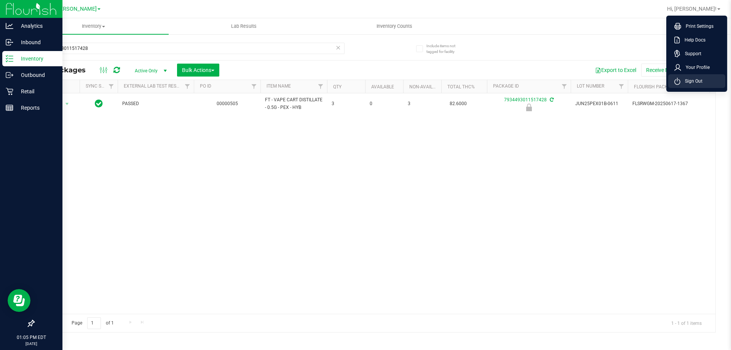
click at [696, 84] on span "Sign Out" at bounding box center [691, 81] width 22 height 8
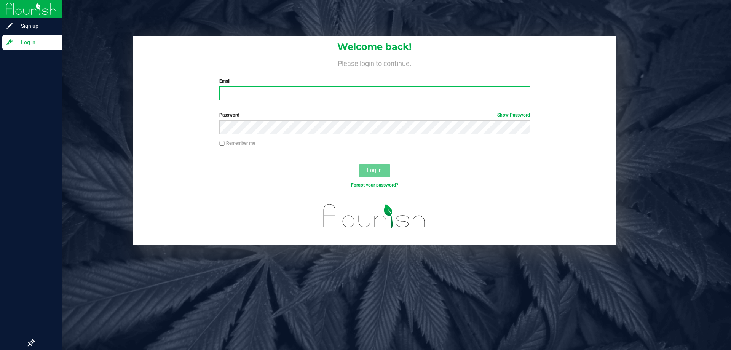
click at [379, 95] on input "Email" at bounding box center [374, 93] width 310 height 14
type input "[EMAIL_ADDRESS][DOMAIN_NAME]"
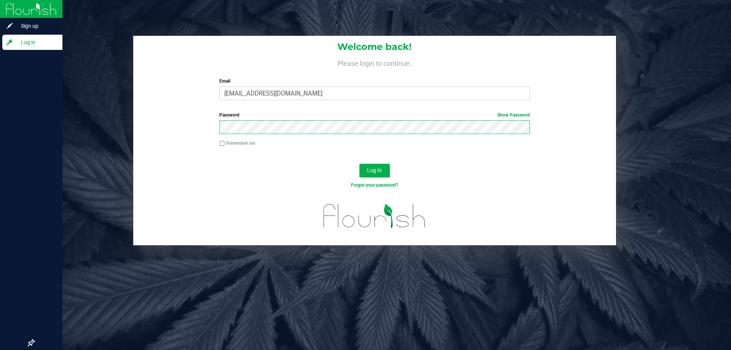
click at [359, 164] on button "Log In" at bounding box center [374, 171] width 30 height 14
